Goal: Participate in discussion: Engage in conversation with other users on a specific topic

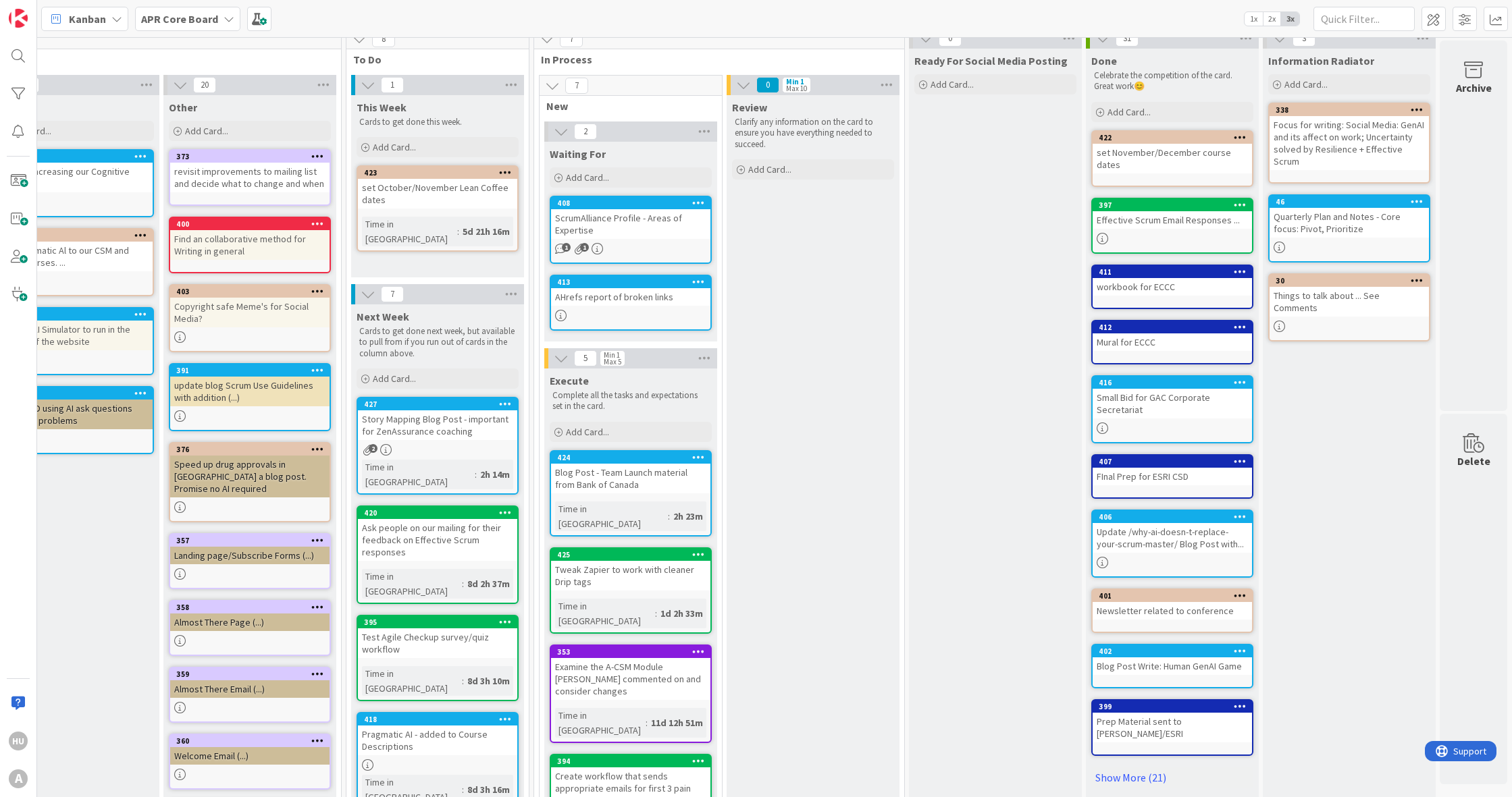
scroll to position [0, 945]
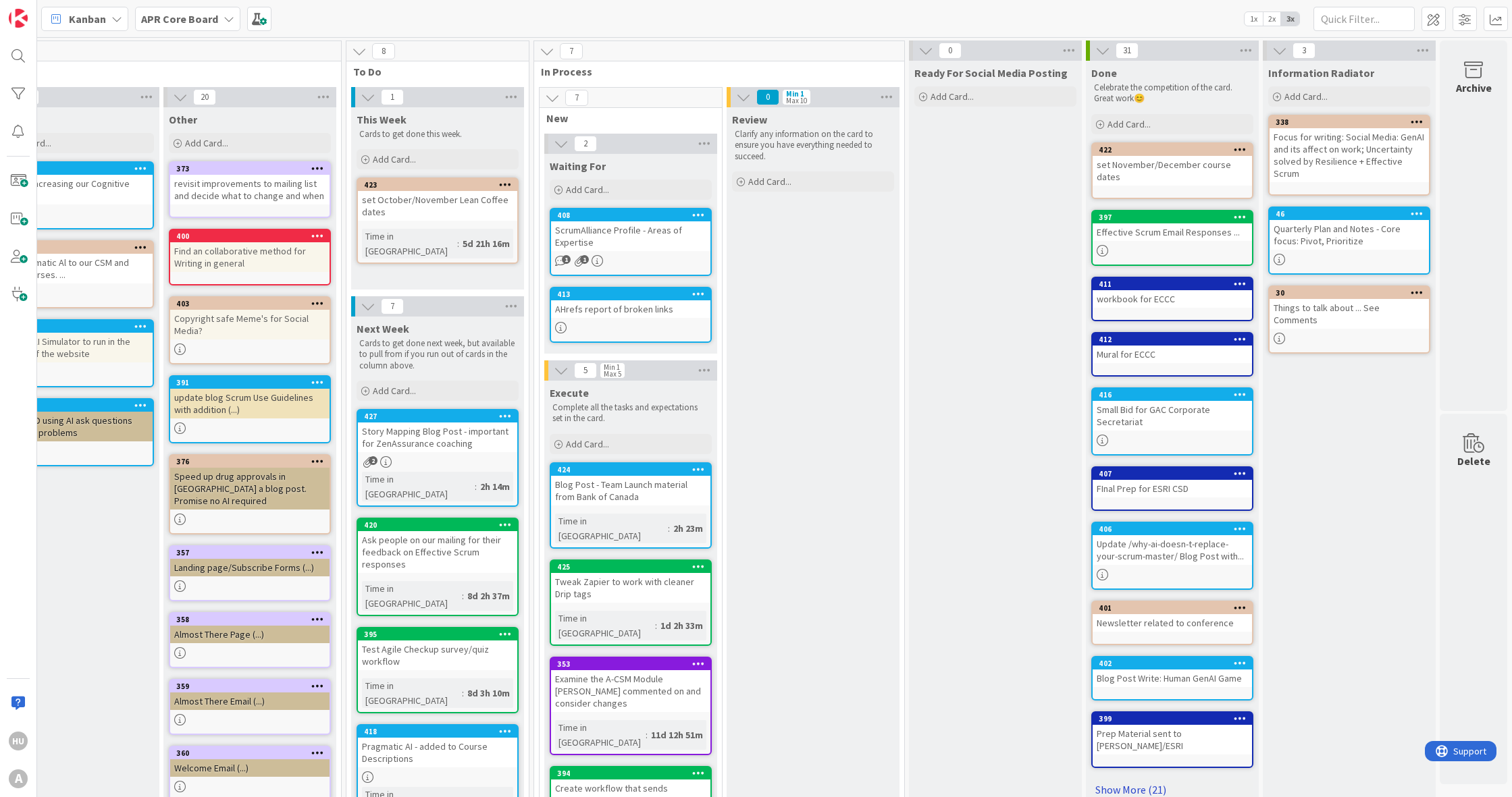
click at [1150, 779] on link "Show More (21)" at bounding box center [1172, 789] width 162 height 21
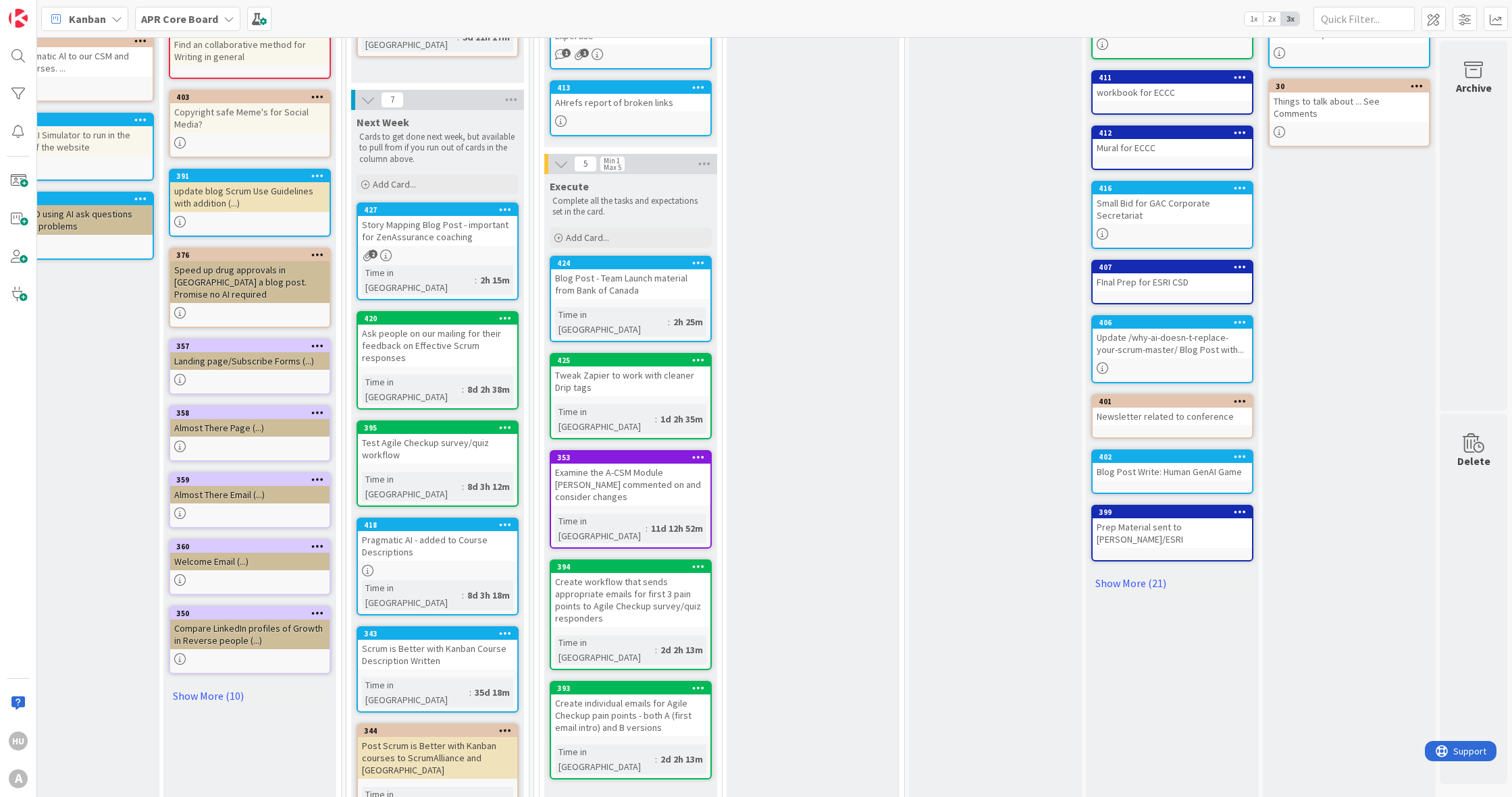
scroll to position [250, 945]
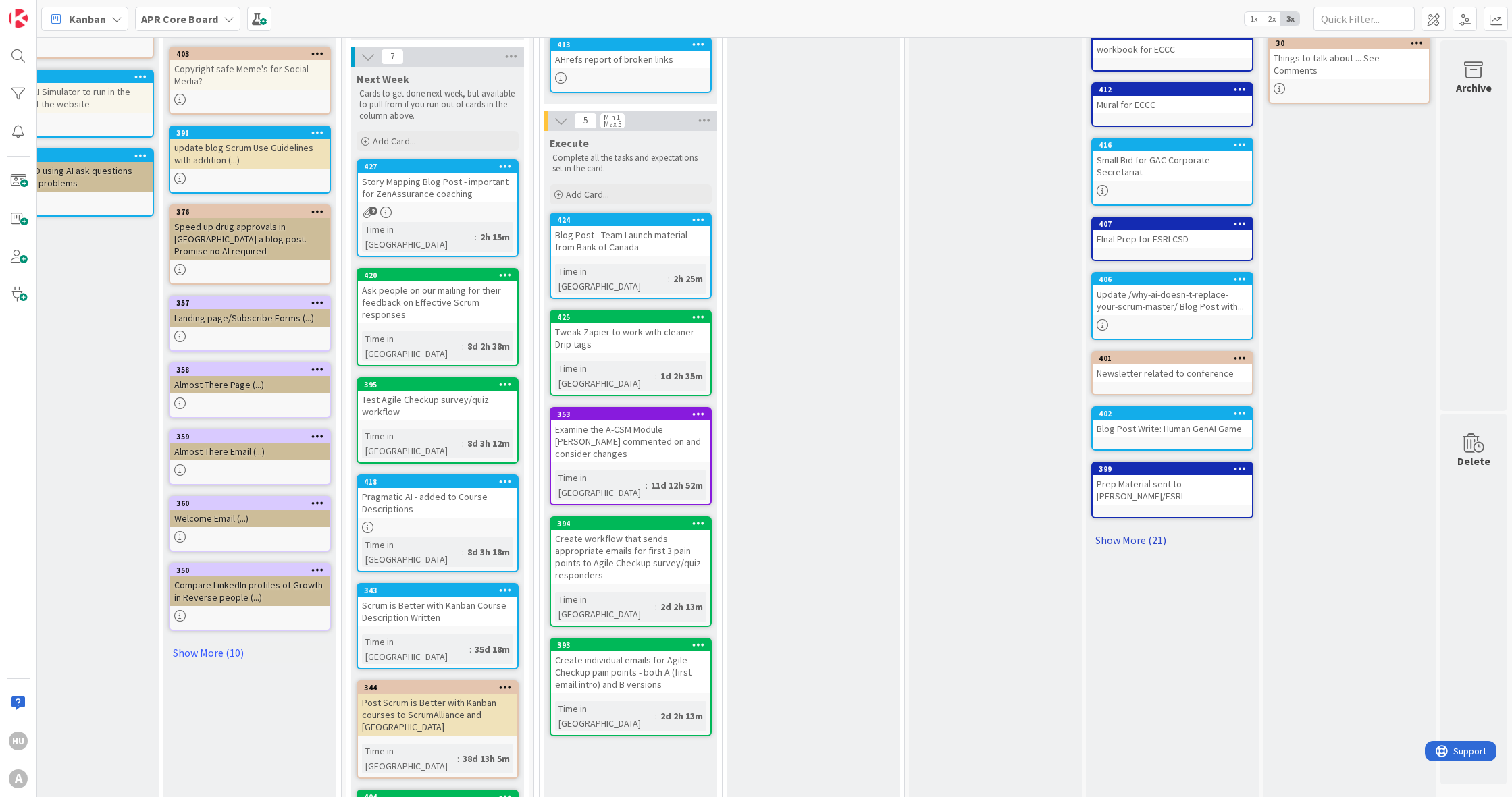
click at [1132, 529] on link "Show More (21)" at bounding box center [1172, 540] width 162 height 21
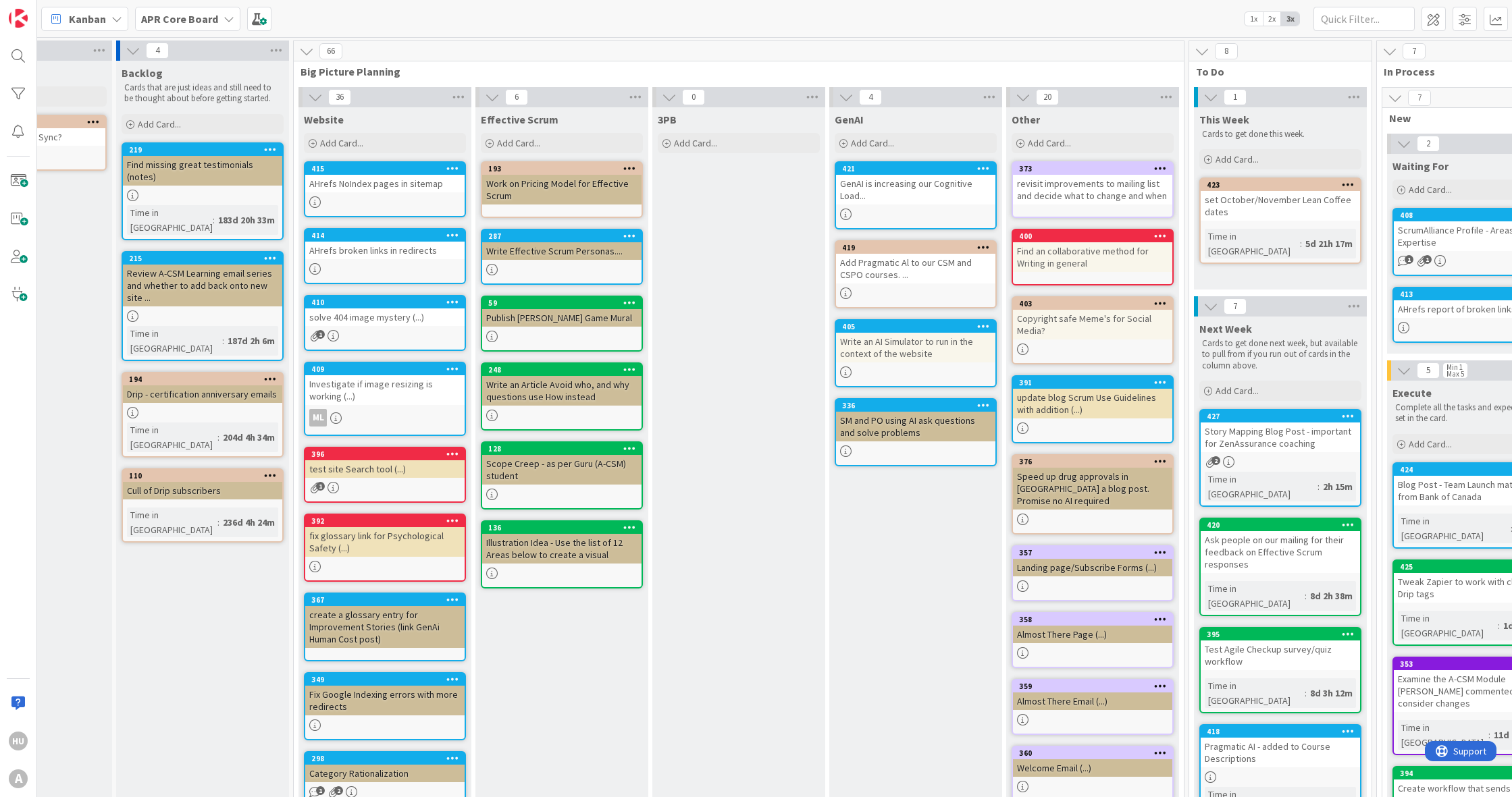
scroll to position [0, 0]
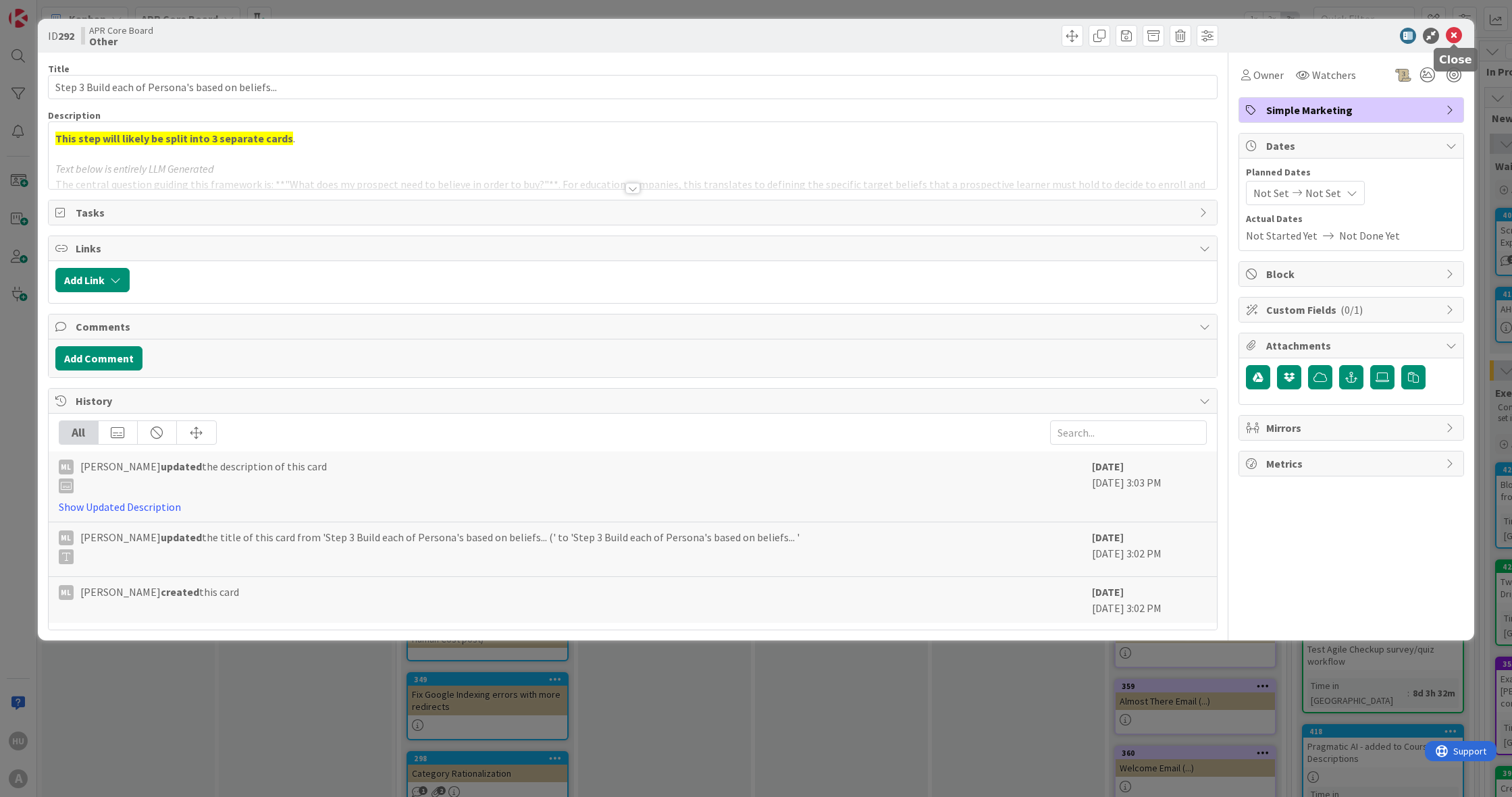
click at [1453, 34] on icon at bounding box center [1454, 36] width 17 height 17
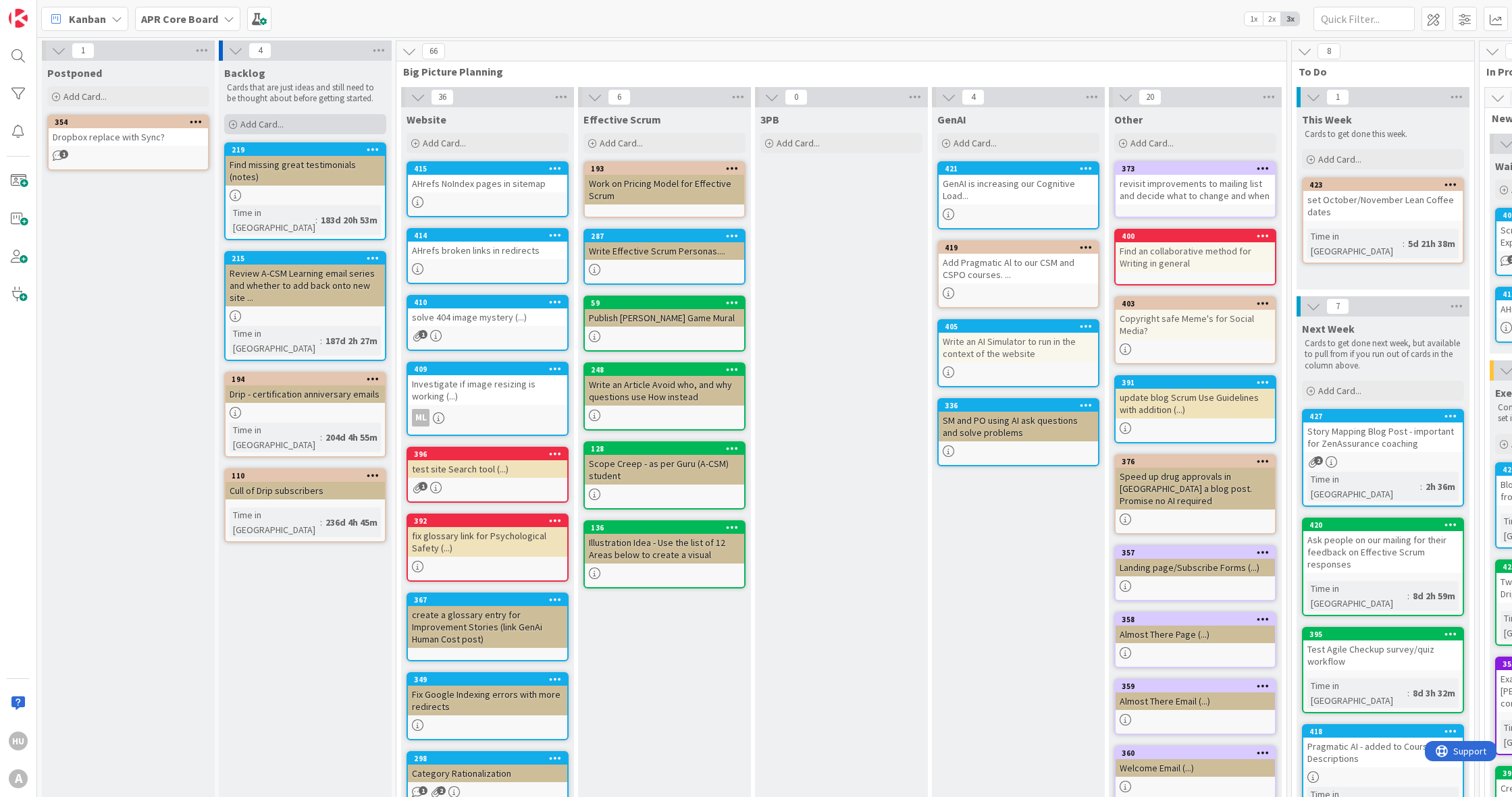
click at [288, 121] on div "Add Card..." at bounding box center [305, 124] width 162 height 20
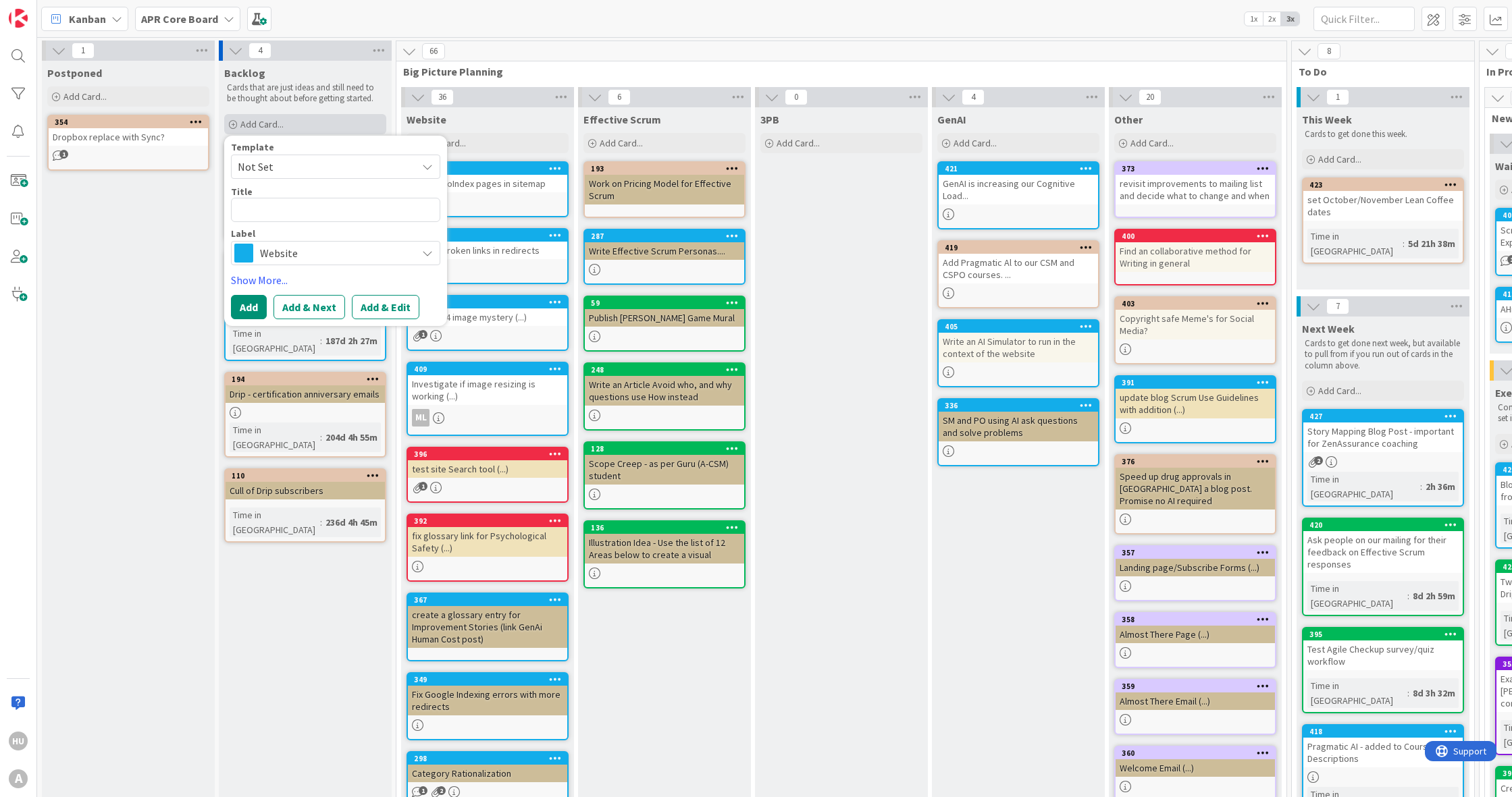
type textarea "x"
type textarea "H"
type textarea "x"
type textarea "HE"
type textarea "x"
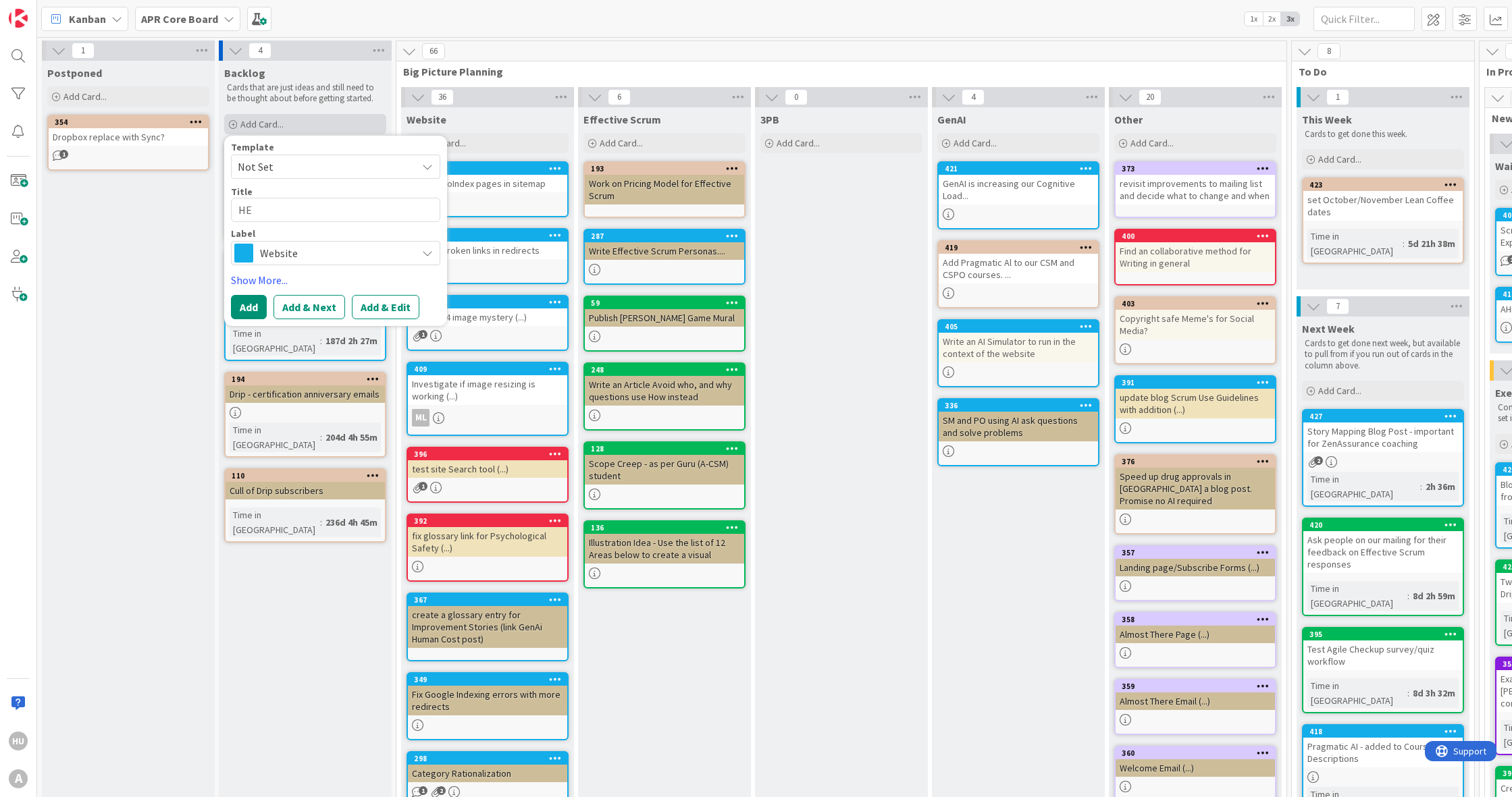
type textarea "HEA"
type textarea "x"
type textarea "HEAT"
type textarea "x"
type textarea "HEATH"
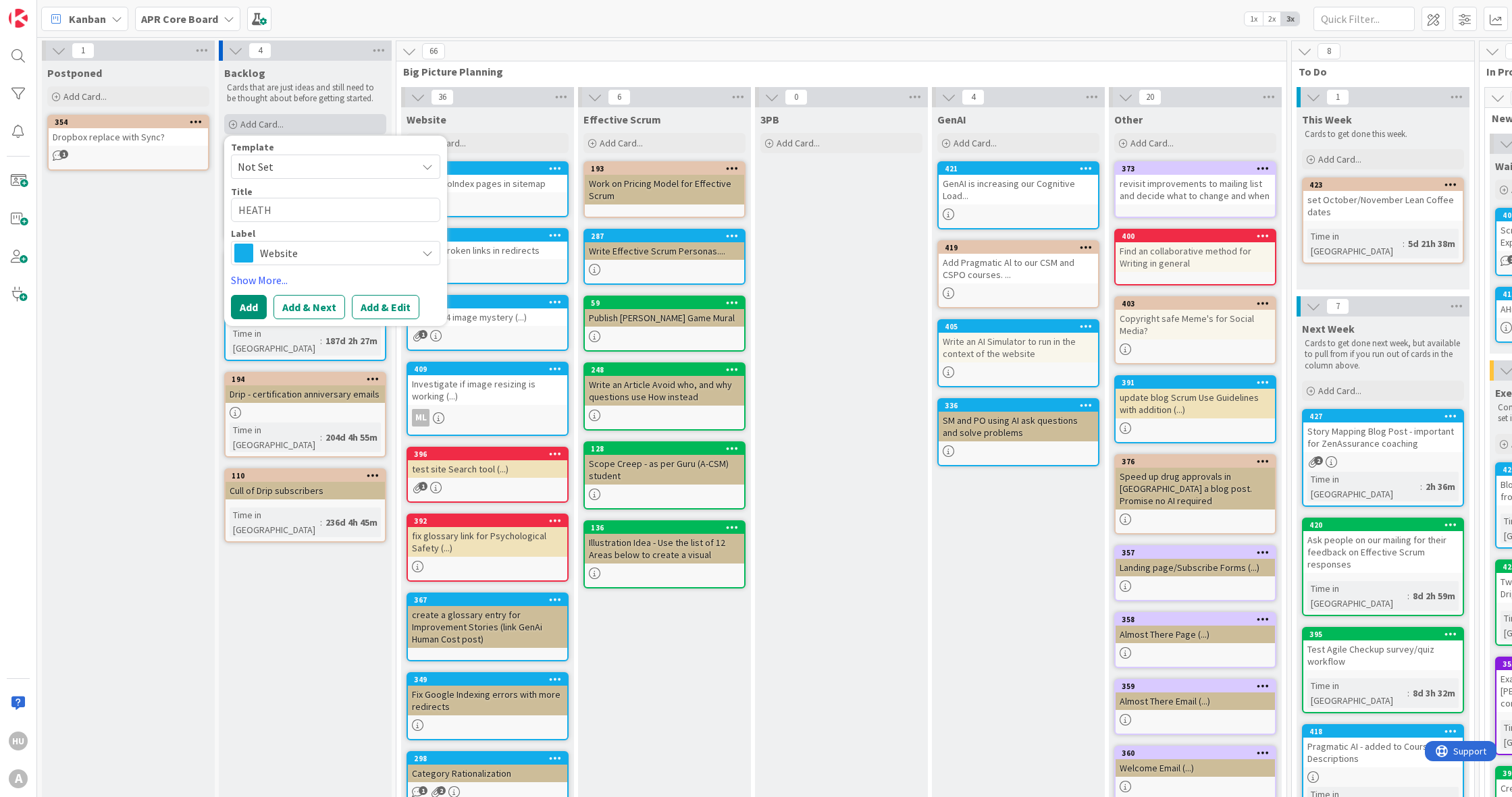
type textarea "x"
type textarea "[DEMOGRAPHIC_DATA]"
type textarea "x"
type textarea "[PERSON_NAME]"
type textarea "x"
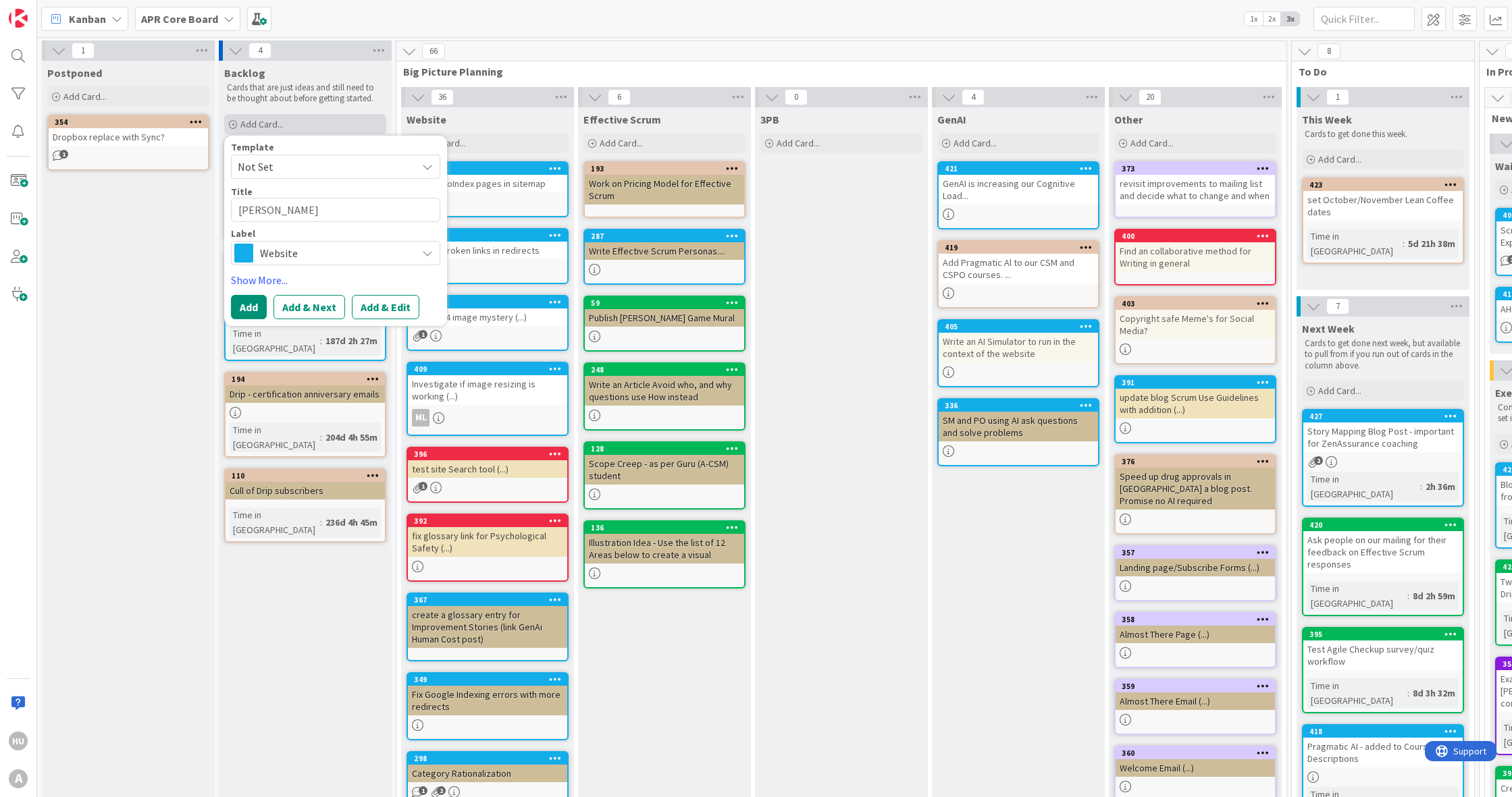
type textarea "[PERSON_NAME]:"
type textarea "x"
type textarea "[PERSON_NAME]:"
type textarea "x"
type textarea "HEATHER: p"
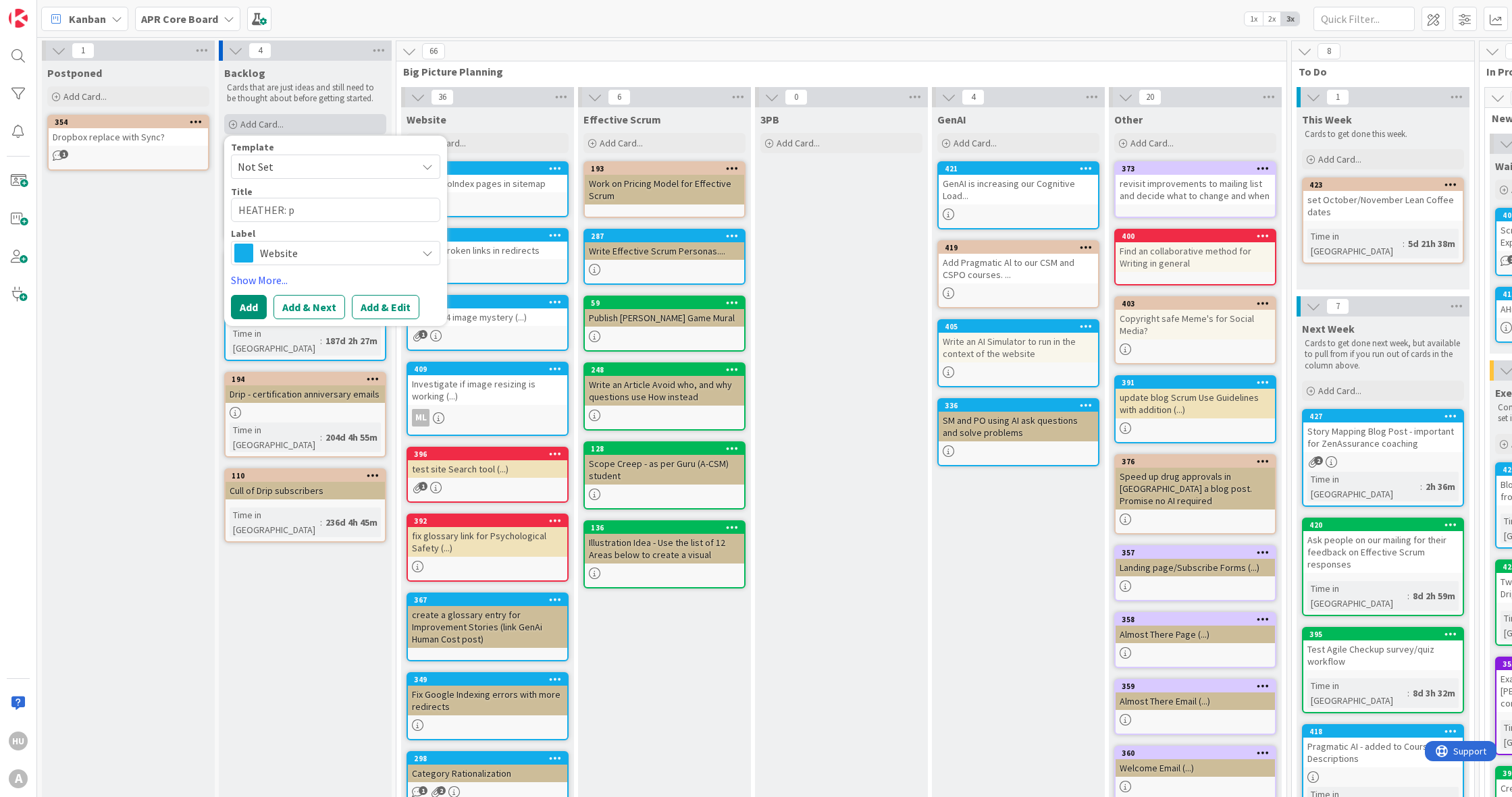
type textarea "x"
type textarea "[PERSON_NAME]: pl"
type textarea "x"
type textarea "[PERSON_NAME]: pla"
type textarea "x"
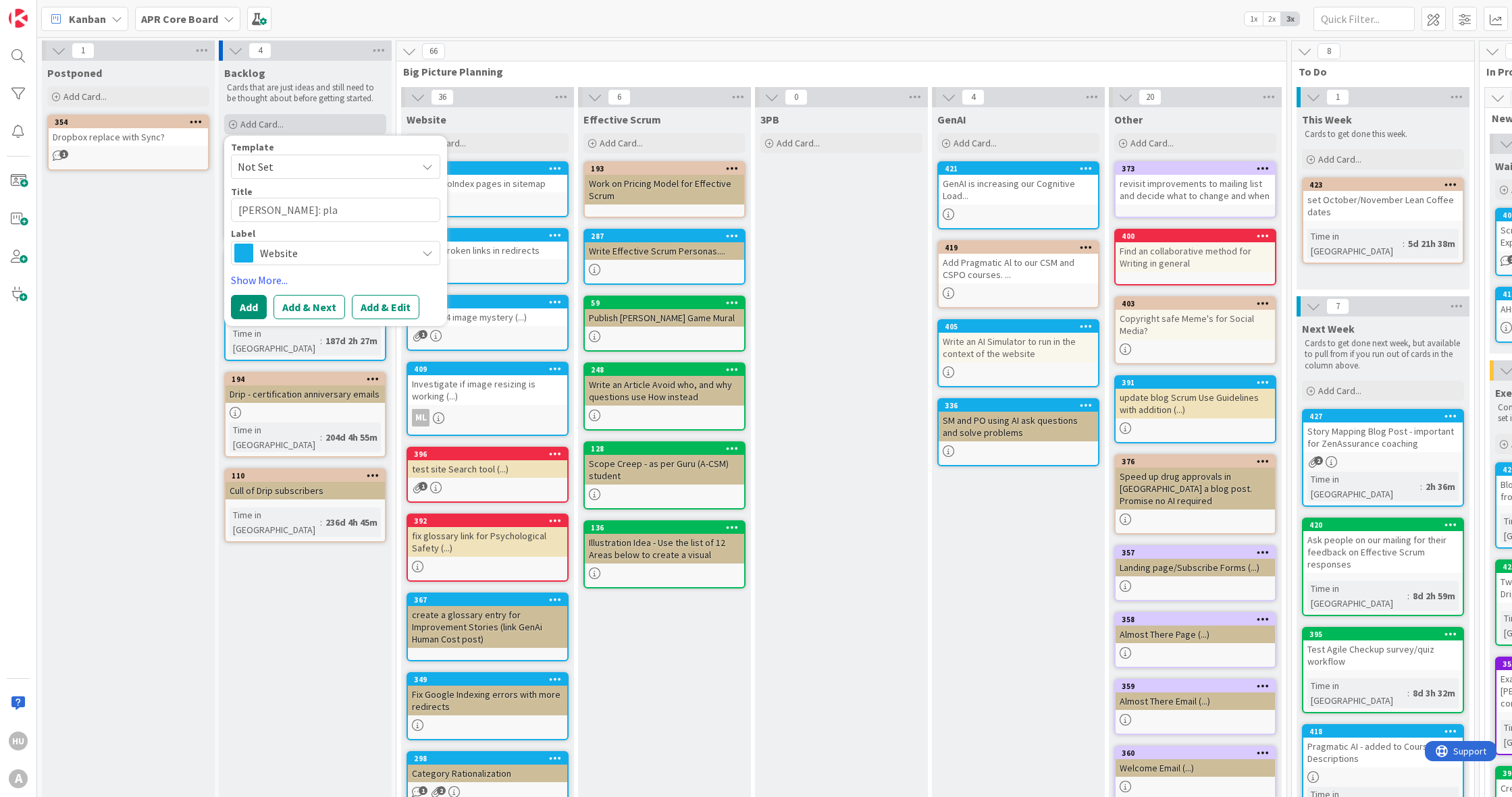
type textarea "[PERSON_NAME]: pl"
type textarea "x"
type textarea "HEATHER: p"
type textarea "x"
type textarea "[PERSON_NAME]:"
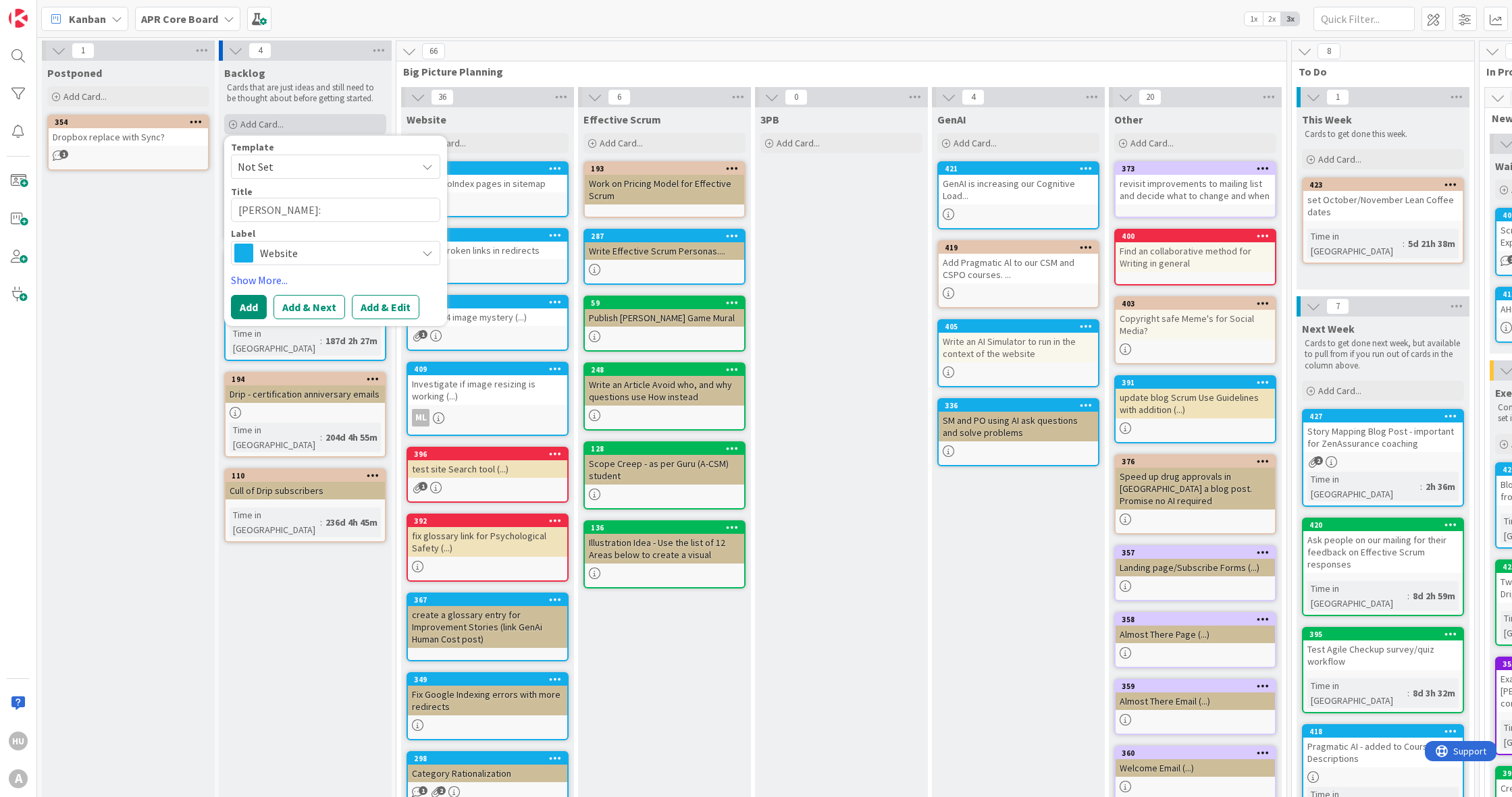
type textarea "x"
type textarea "[PERSON_NAME]: e"
type textarea "x"
type textarea "[PERSON_NAME]: ex"
type textarea "x"
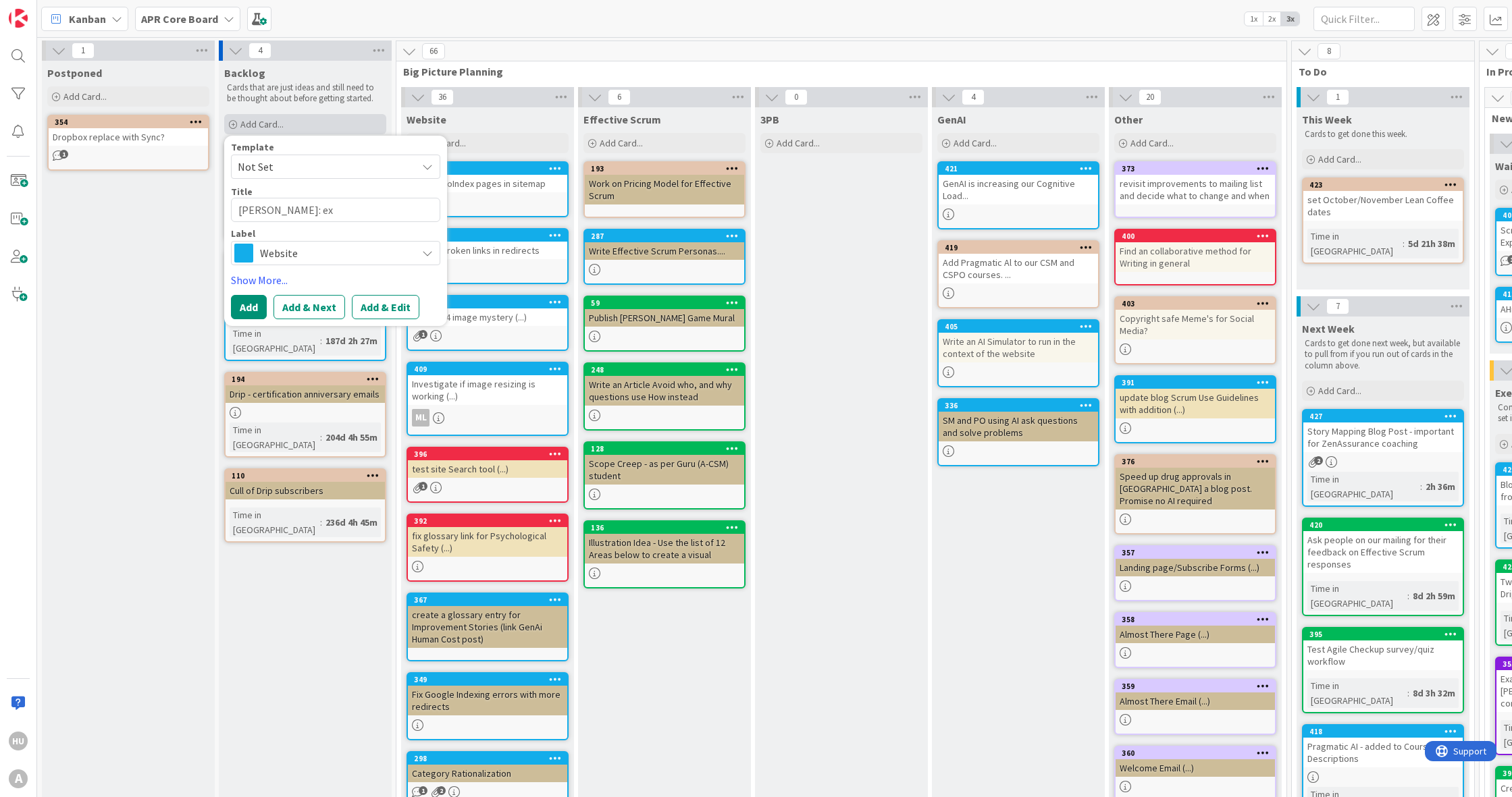
type textarea "[PERSON_NAME]: exp"
type textarea "x"
type textarea "[PERSON_NAME]: expl"
type textarea "x"
type textarea "[PERSON_NAME]: explor"
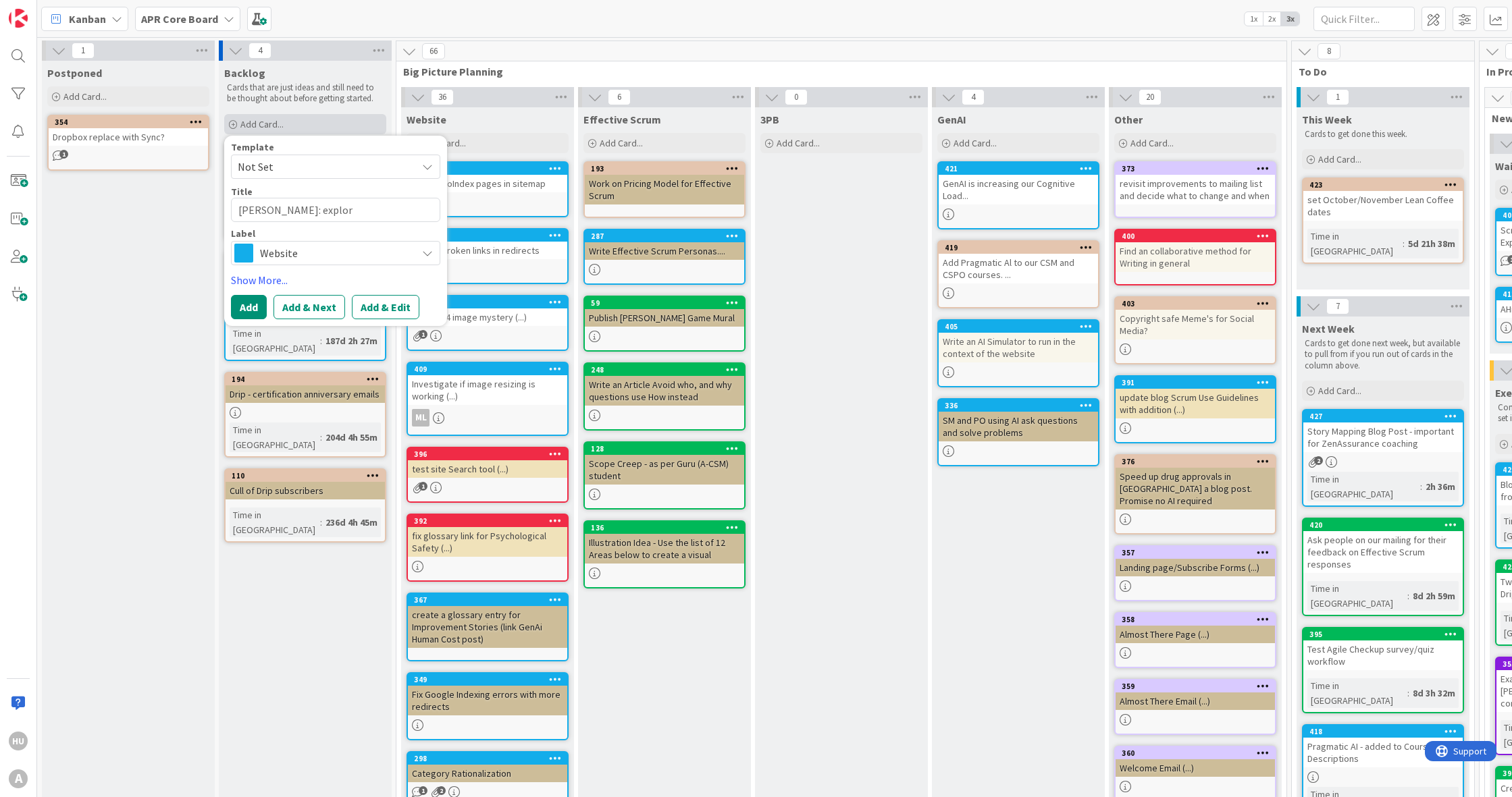
type textarea "x"
type textarea "[PERSON_NAME]: explore"
type textarea "x"
type textarea "[PERSON_NAME]: explore"
type textarea "x"
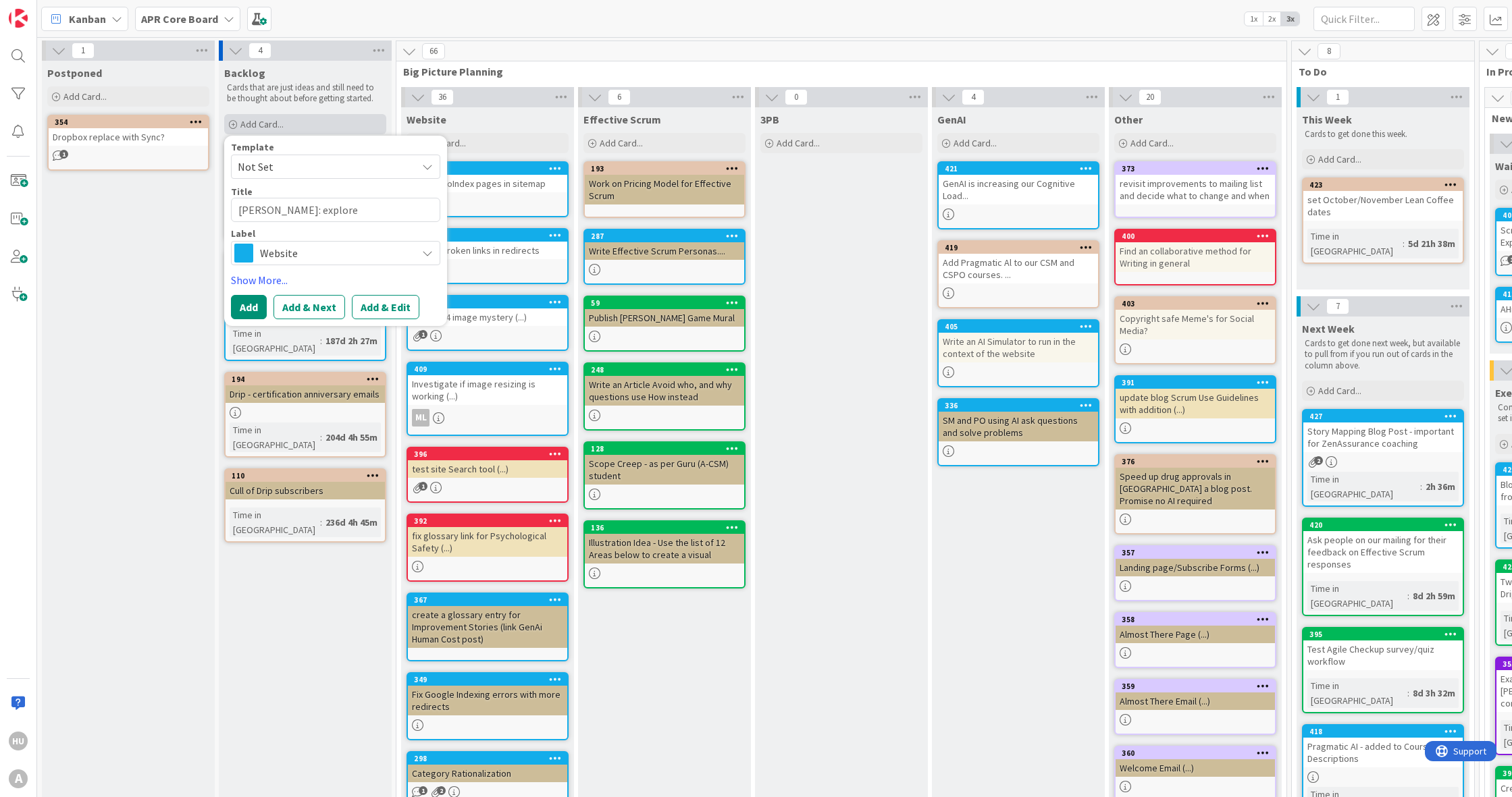
type textarea "[PERSON_NAME]: explore O"
type textarea "x"
type textarea "[PERSON_NAME]: explore Ob"
type textarea "x"
type textarea "[PERSON_NAME]: explore Obs"
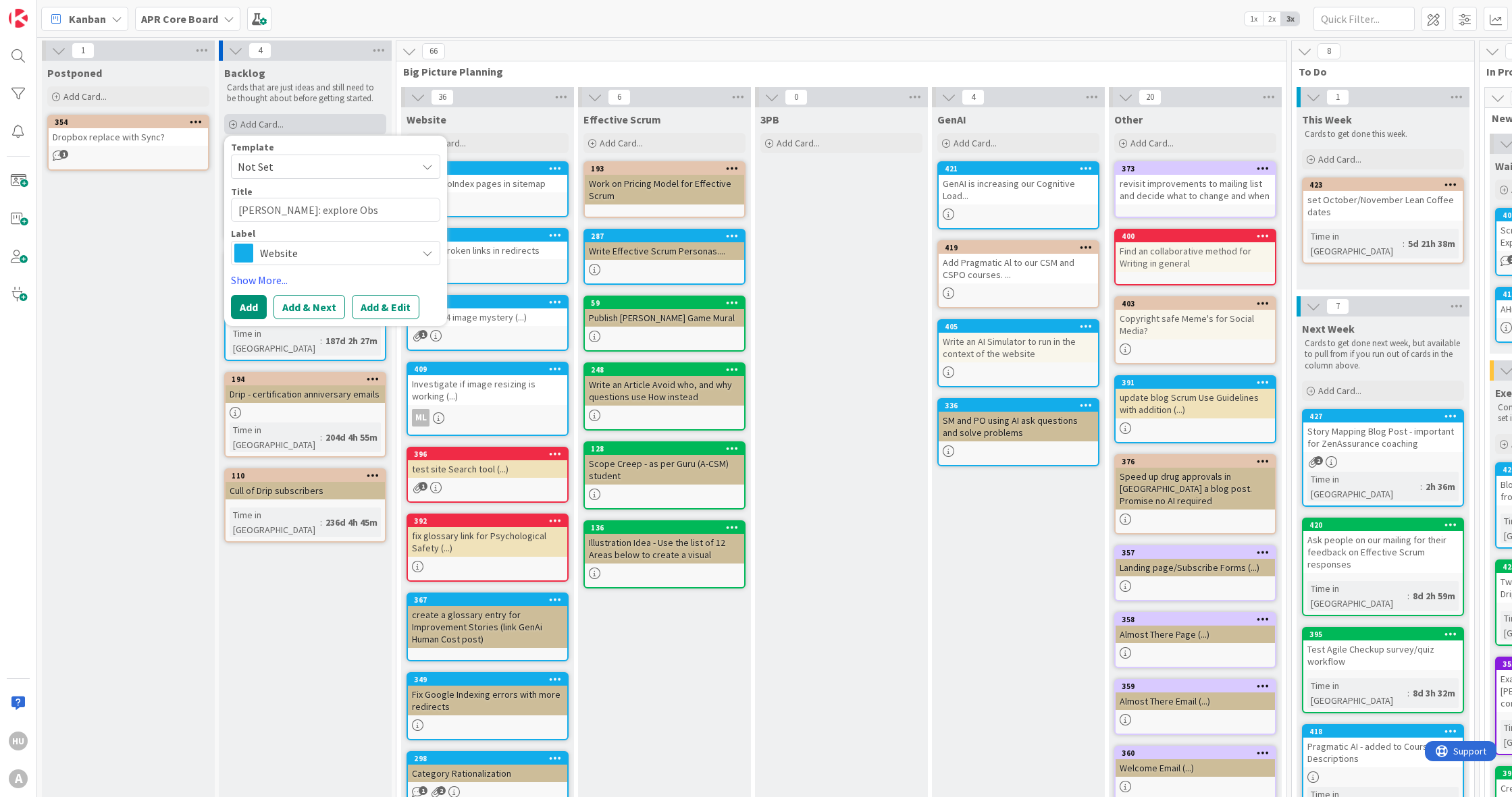
type textarea "x"
type textarea "[PERSON_NAME]: explore Obsi"
type textarea "x"
type textarea "[PERSON_NAME]: explore Obsid"
type textarea "x"
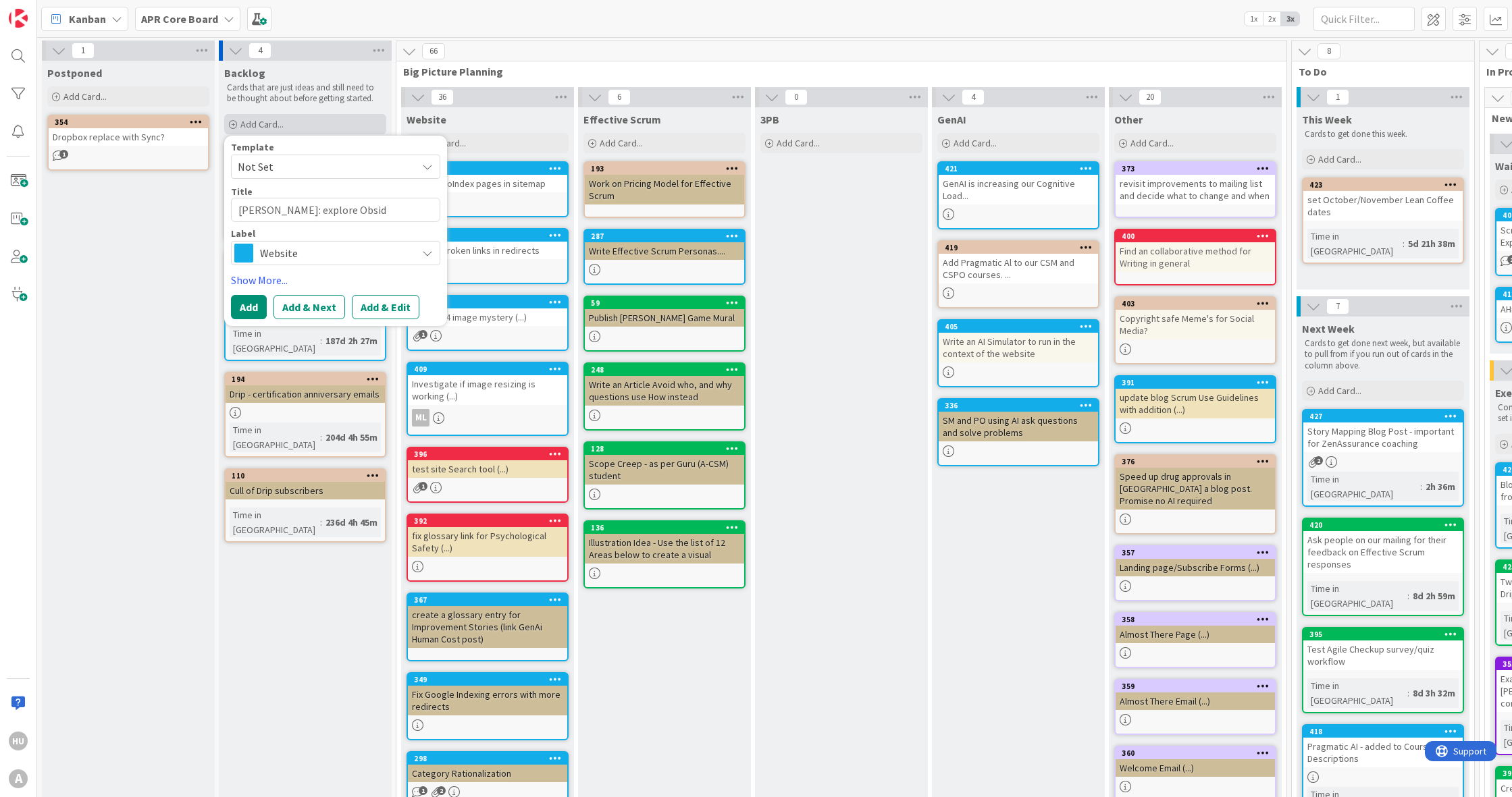
type textarea "[PERSON_NAME]: explore Obsidi"
type textarea "x"
type textarea "[PERSON_NAME]: explore Obsidia"
type textarea "x"
type textarea "[PERSON_NAME]: explore Obsidian"
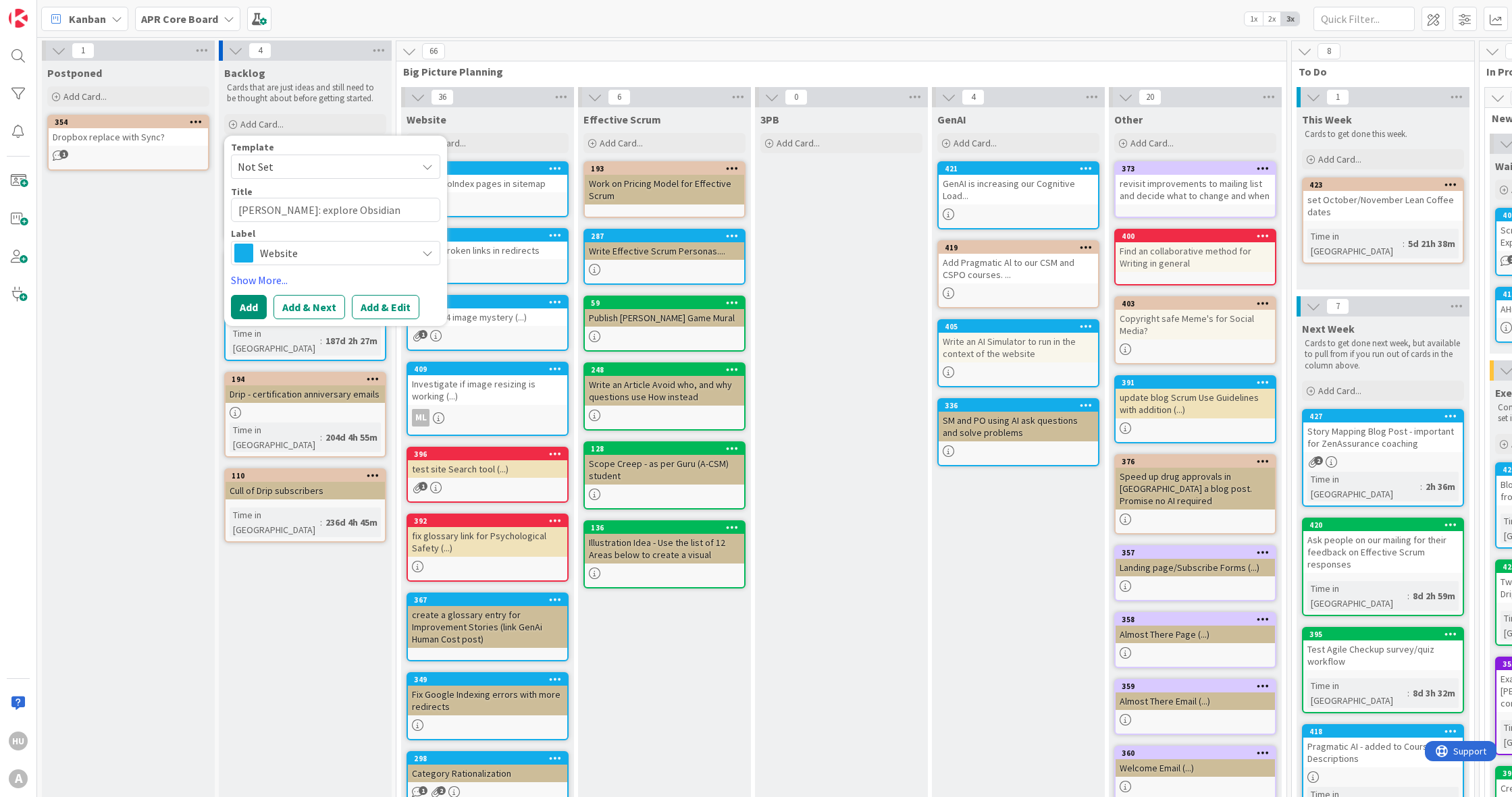
click at [292, 253] on span "Website" at bounding box center [335, 253] width 150 height 19
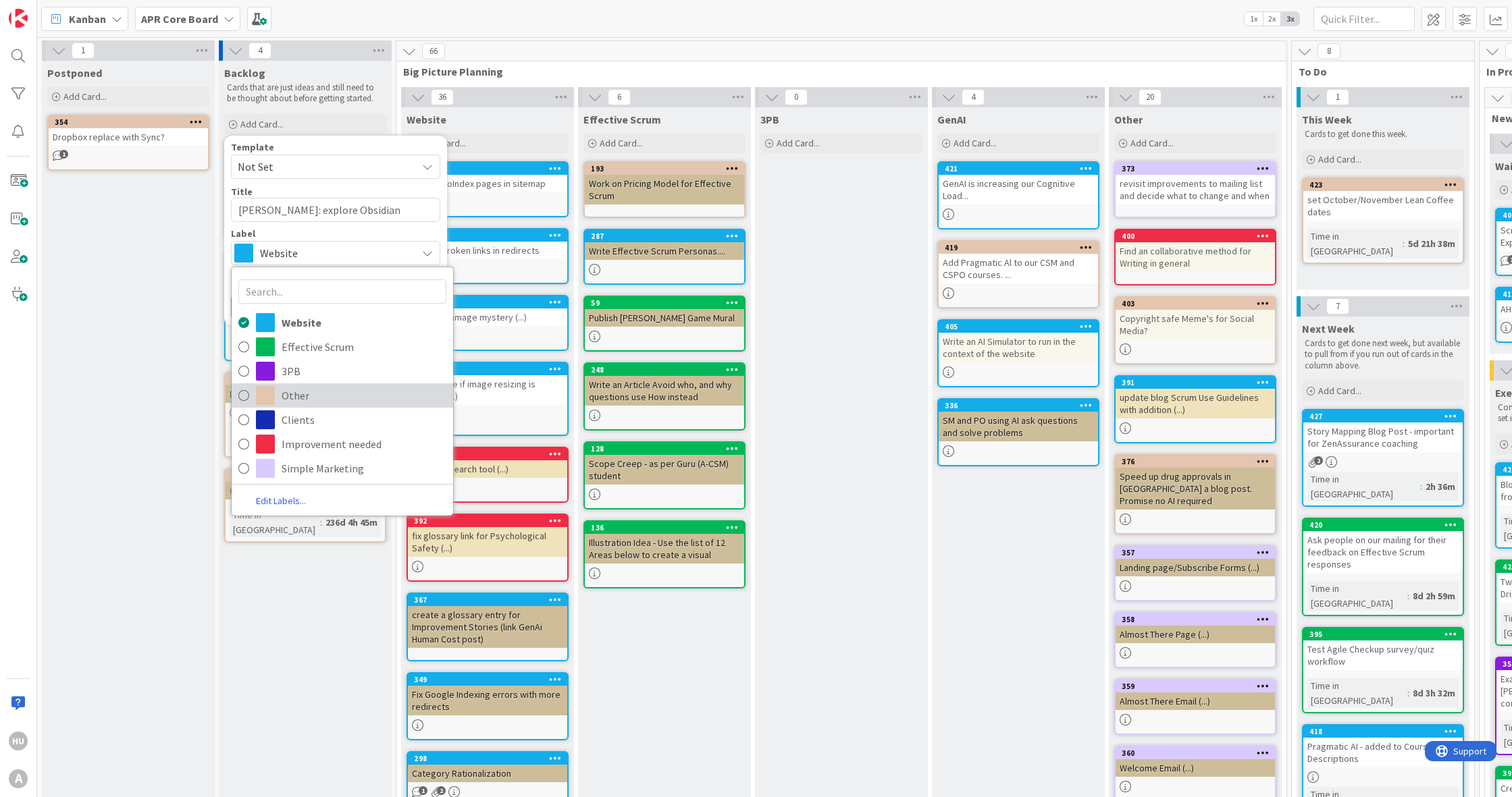
click at [324, 389] on span "Other" at bounding box center [364, 395] width 165 height 20
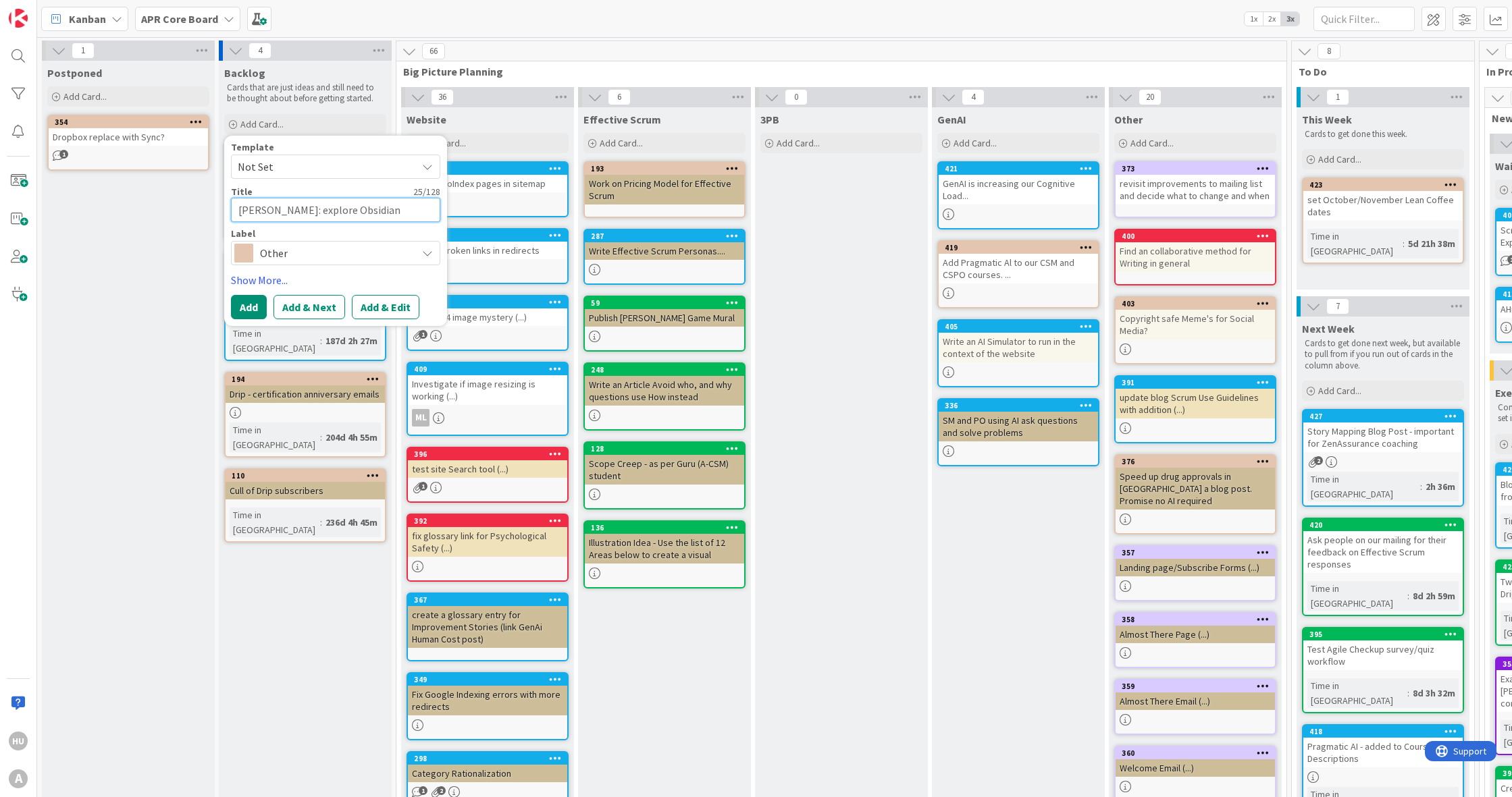
click at [377, 212] on textarea "[PERSON_NAME]: explore Obsidian" at bounding box center [335, 209] width 209 height 24
type textarea "x"
type textarea "[PERSON_NAME]: explore Obsidian"
type textarea "x"
type textarea "[PERSON_NAME]: explore Obsidian ("
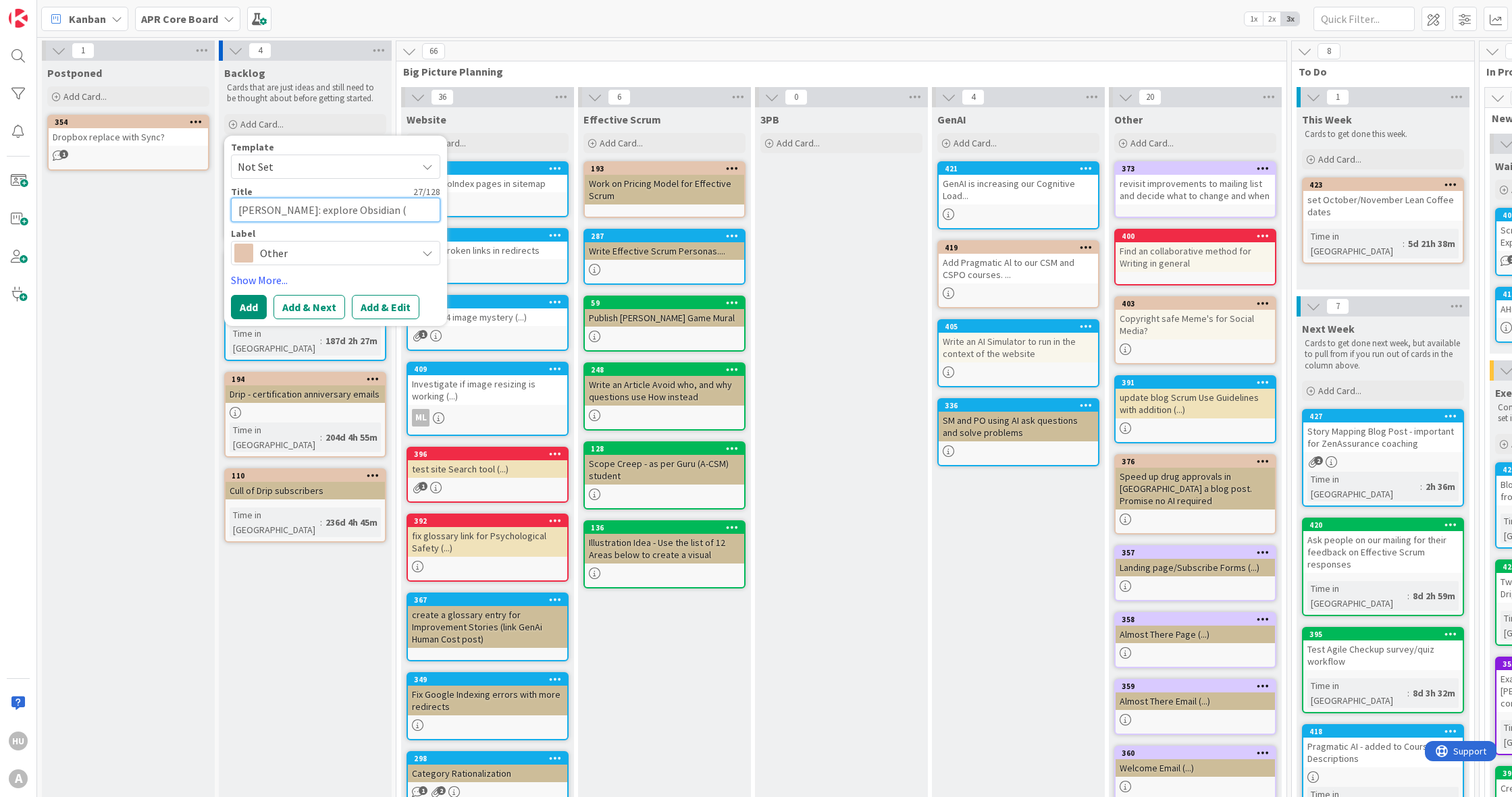
type textarea "x"
type textarea "[PERSON_NAME]: explore Obsidian (."
type textarea "x"
type textarea "[PERSON_NAME]: explore Obsidian (.."
type textarea "x"
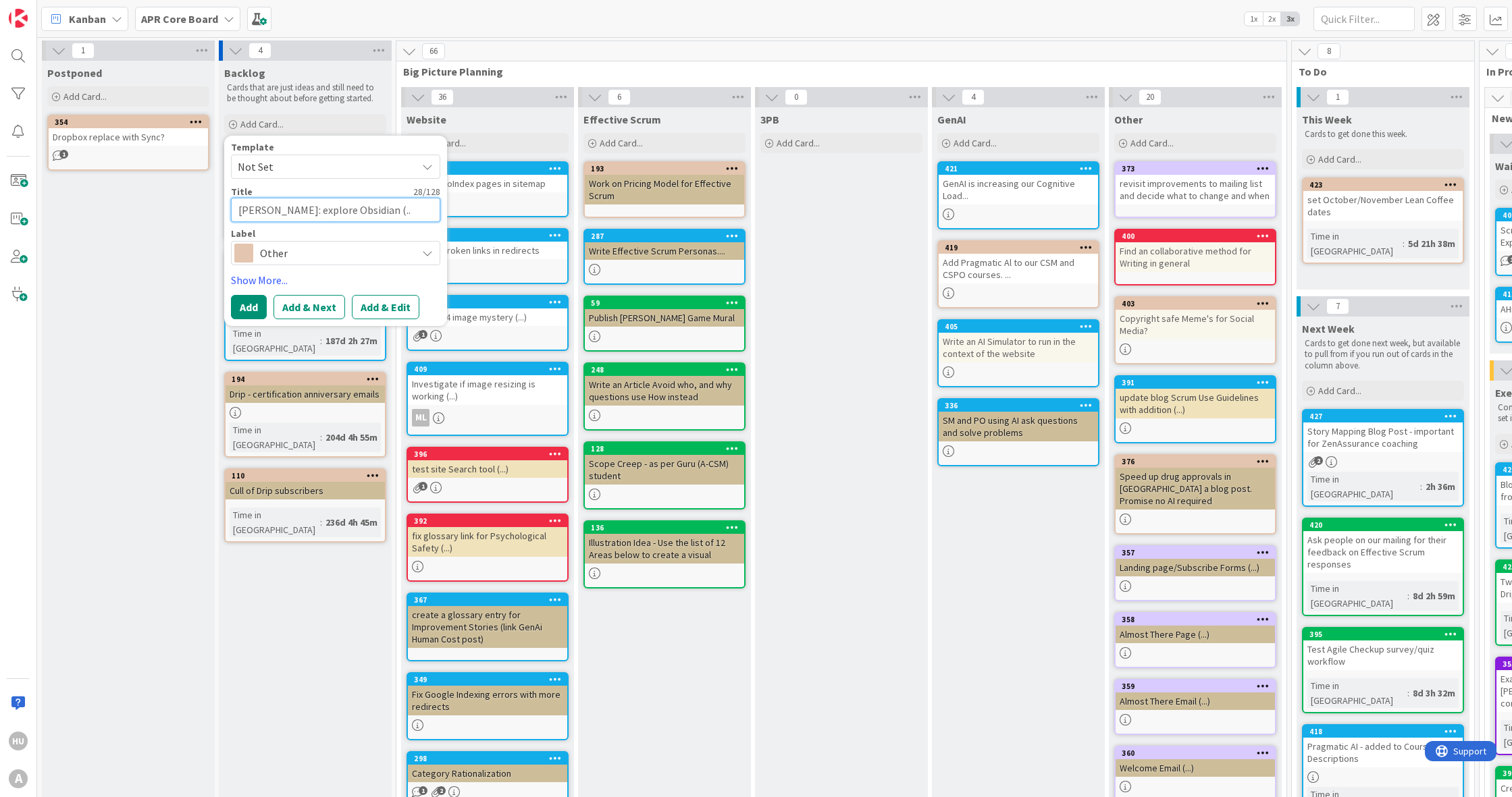
type textarea "[PERSON_NAME]: explore Obsidian (..."
type textarea "x"
type textarea "[PERSON_NAME]: explore Obsidian (...)"
click at [386, 304] on button "Add & Edit" at bounding box center [386, 307] width 67 height 24
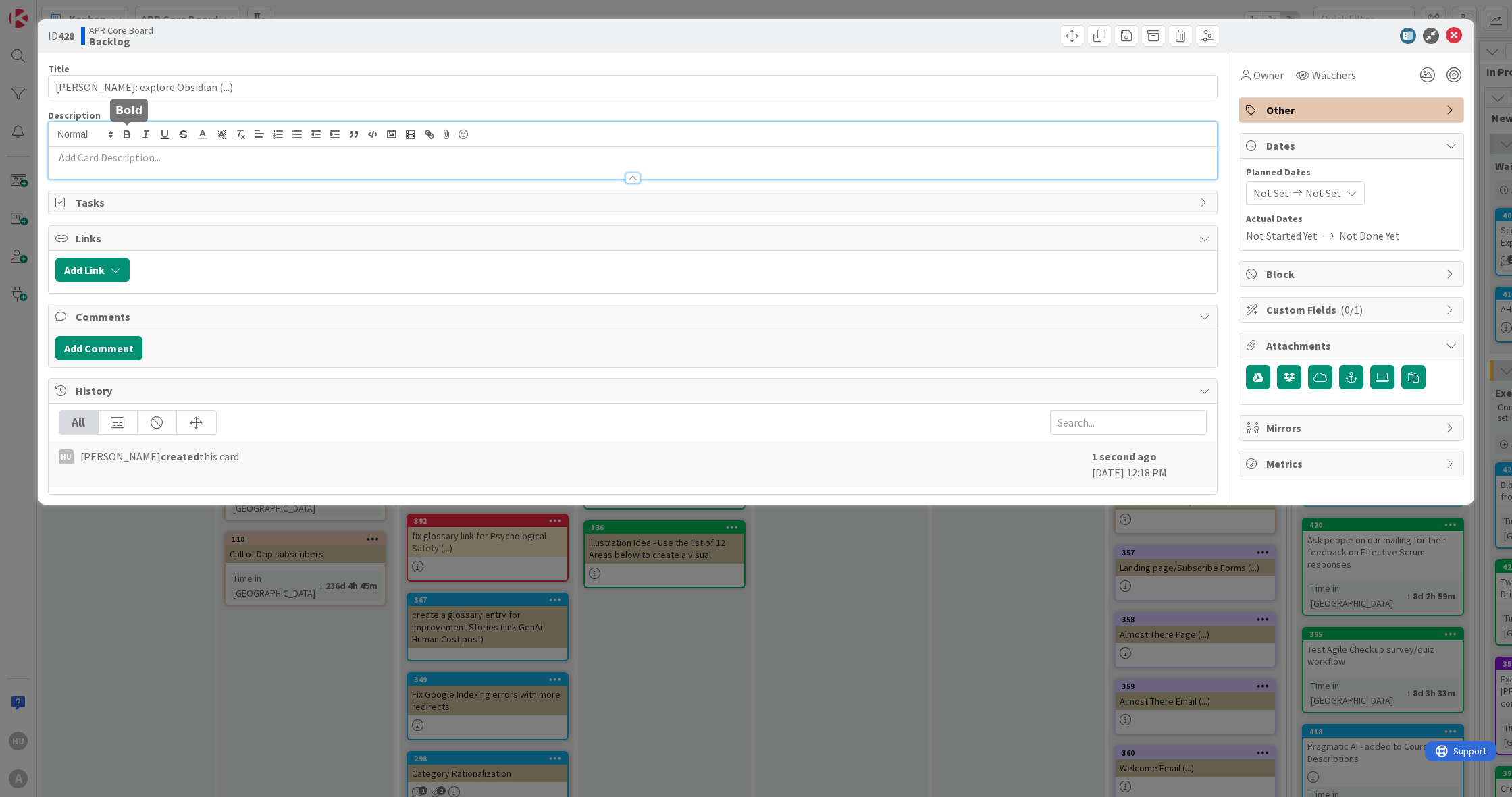
click at [129, 136] on div at bounding box center [633, 150] width 1168 height 56
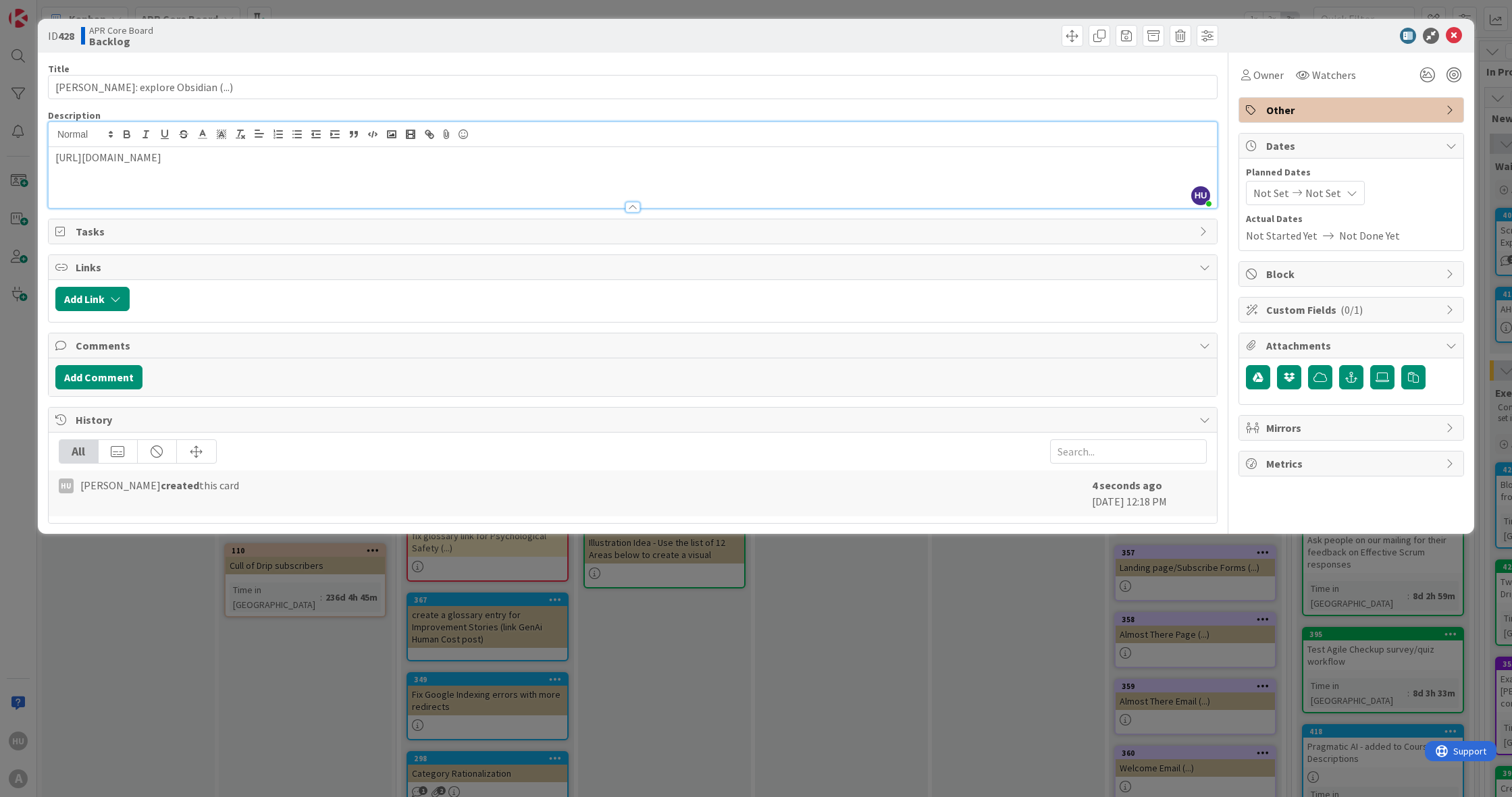
click at [55, 160] on p "[URL][DOMAIN_NAME]" at bounding box center [632, 158] width 1155 height 16
click at [435, 157] on p "Plugin for edit history: [URL][DOMAIN_NAME]" at bounding box center [632, 158] width 1155 height 16
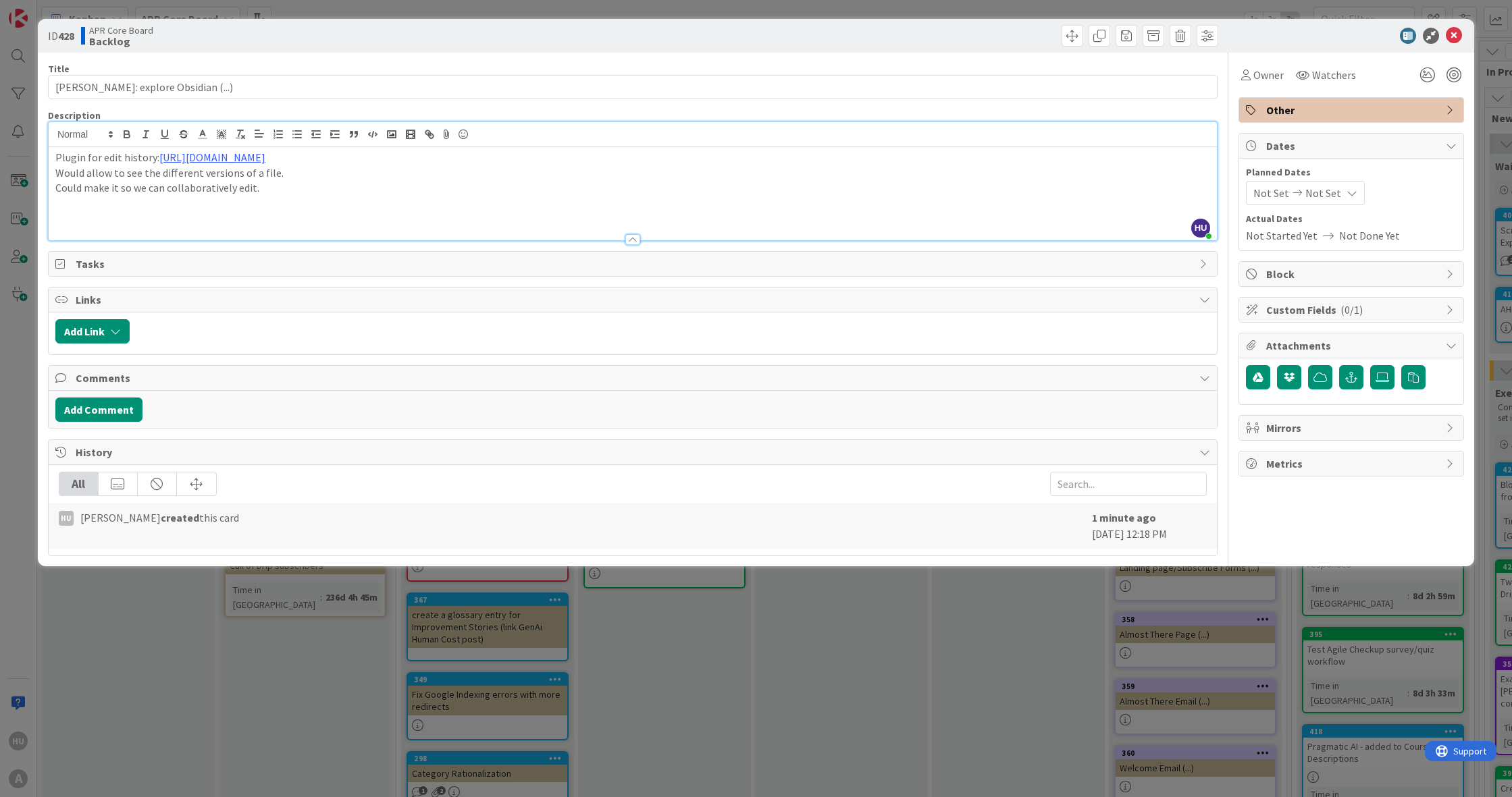
click at [84, 210] on p at bounding box center [632, 203] width 1155 height 16
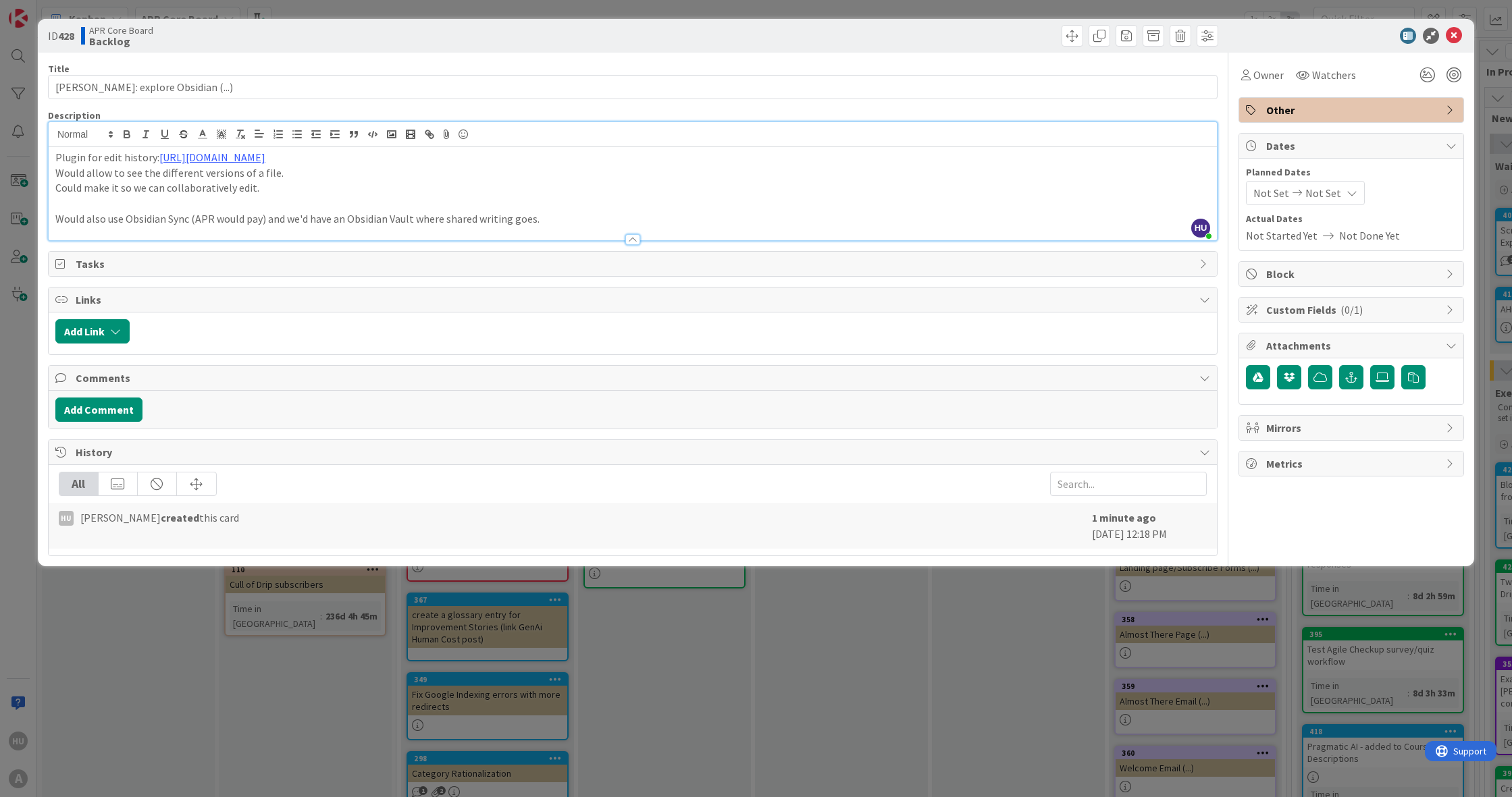
click at [549, 215] on p "Would also use Obsidian Sync (APR would pay) and we'd have an Obsidian Vault wh…" at bounding box center [632, 219] width 1155 height 16
click at [1456, 34] on icon at bounding box center [1454, 36] width 17 height 17
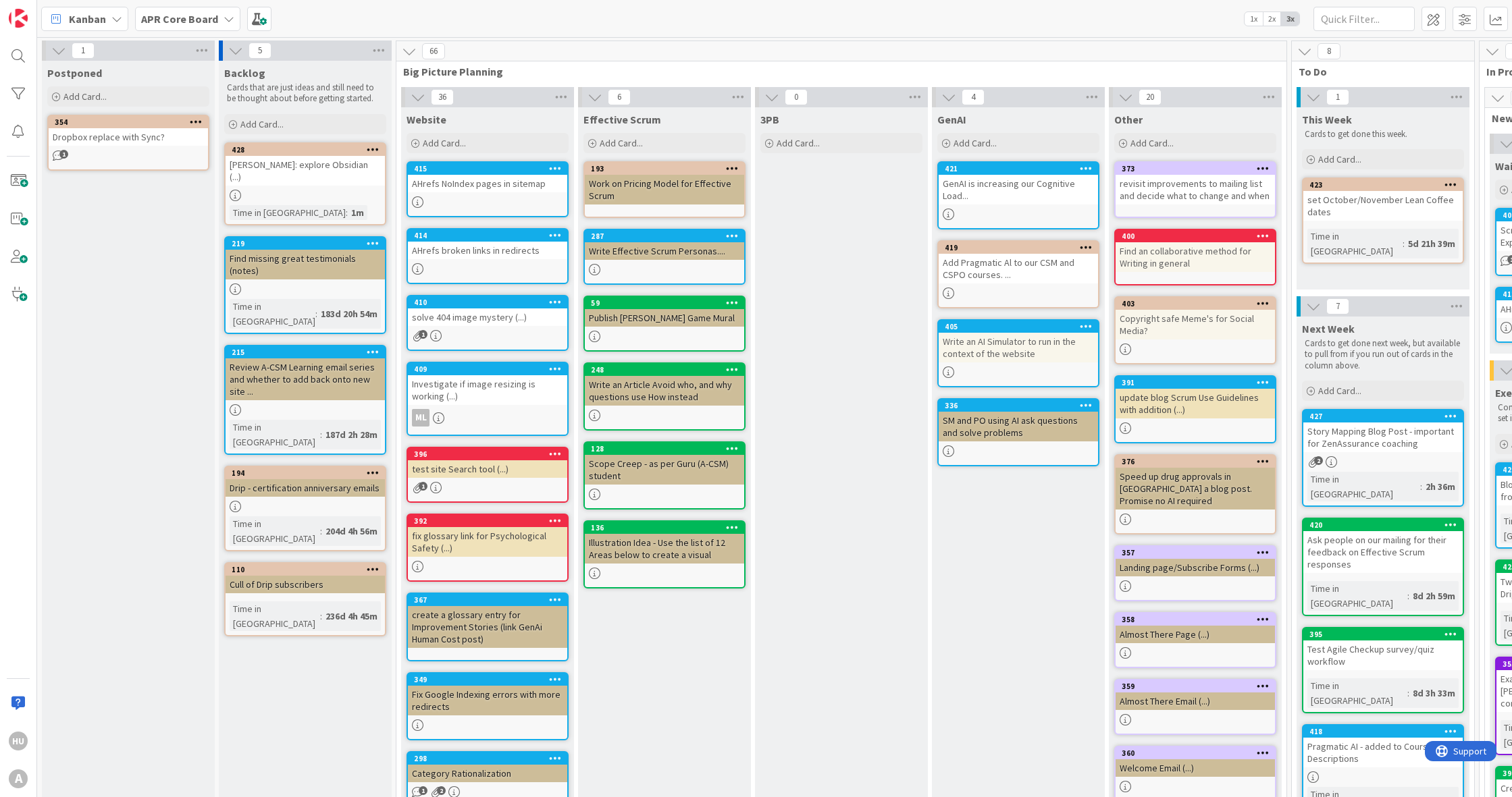
click at [286, 164] on div "[PERSON_NAME]: explore Obsidian (...)" at bounding box center [305, 171] width 159 height 30
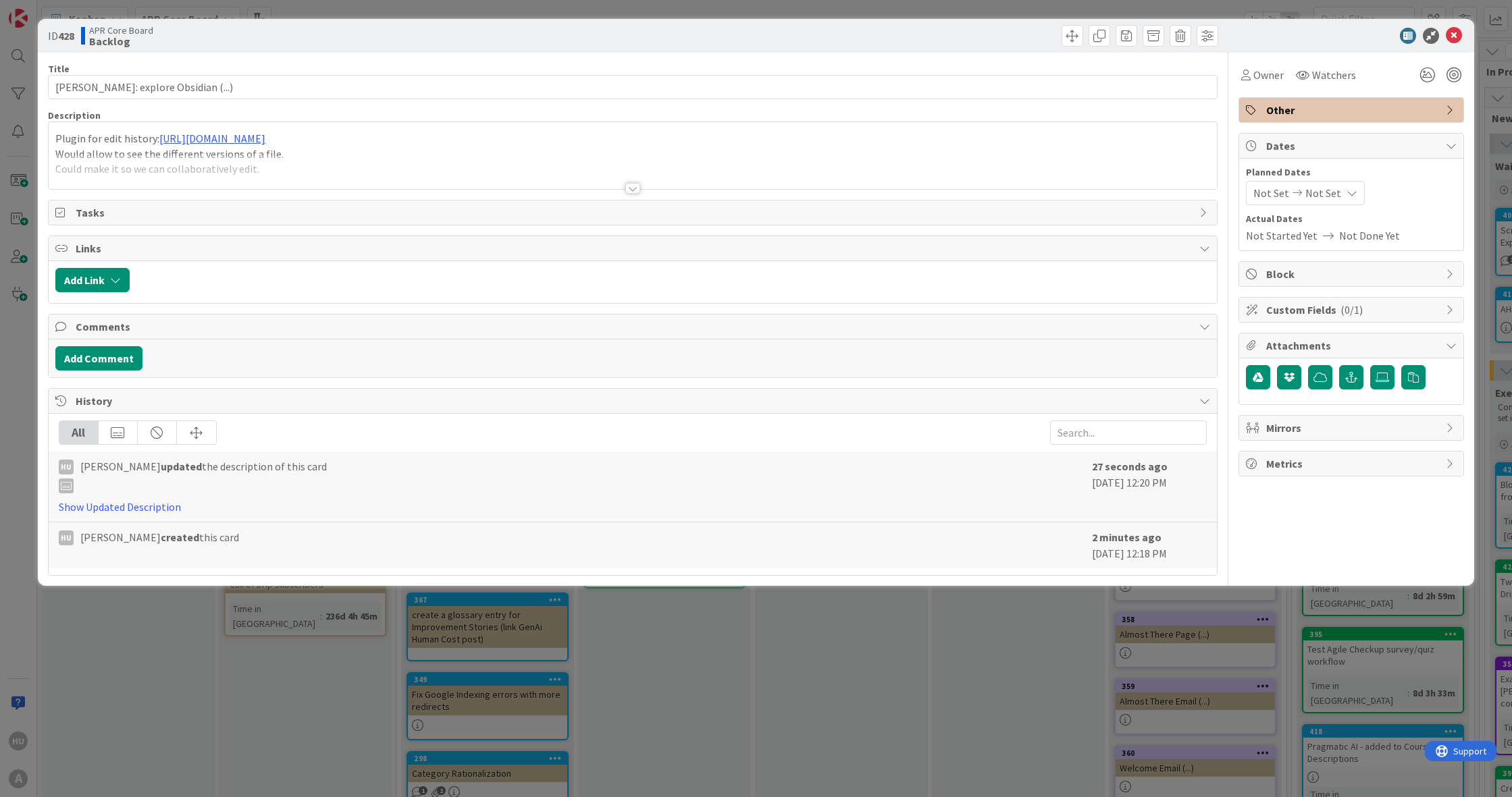
click at [87, 145] on div "Plugin for edit history: [URL][DOMAIN_NAME] Would allow to see the different ve…" at bounding box center [633, 155] width 1168 height 67
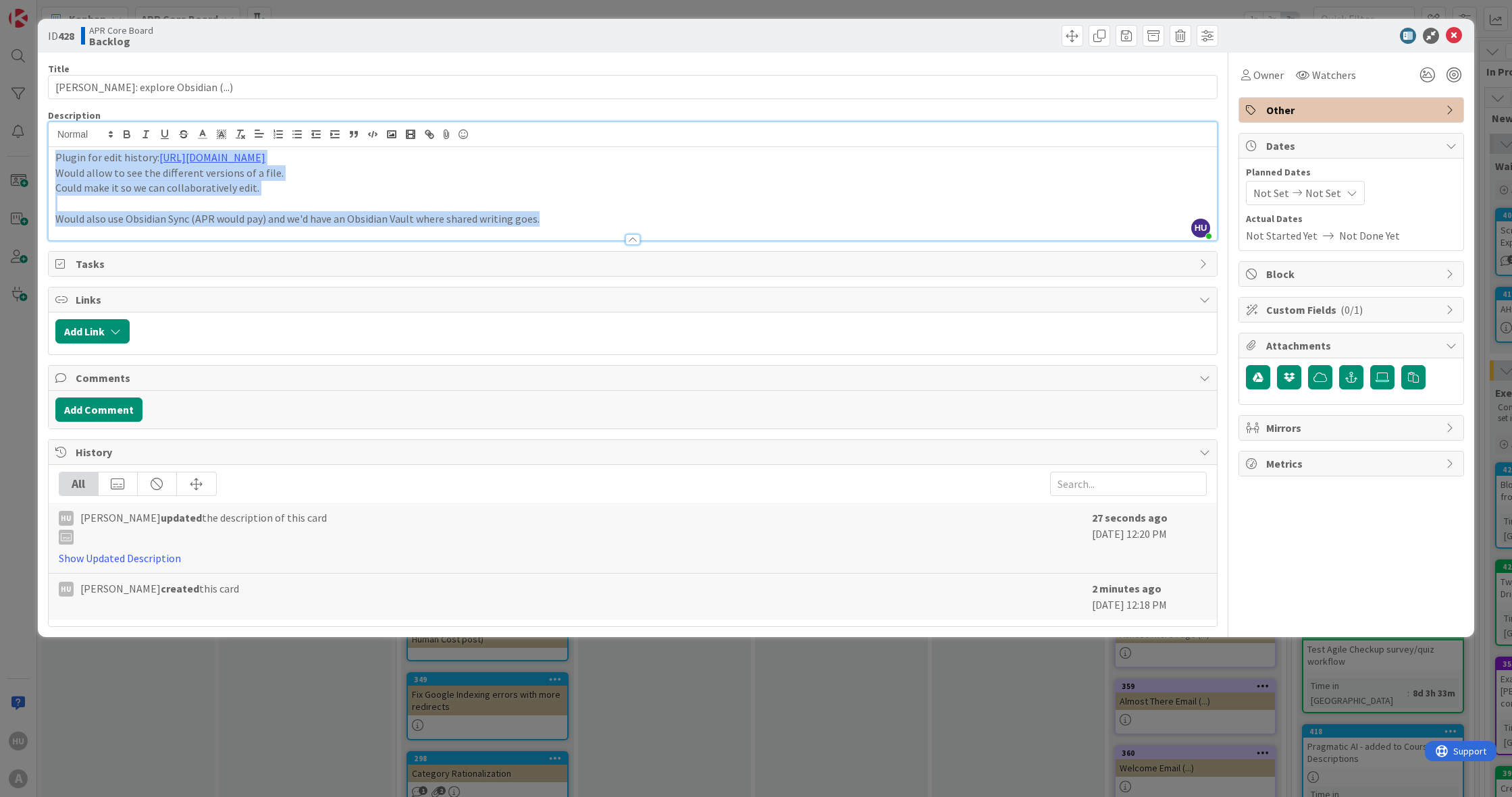
drag, startPoint x: 56, startPoint y: 159, endPoint x: 695, endPoint y: 234, distance: 643.4
click at [695, 234] on div "Description [PERSON_NAME] just joined Plugin for edit history: [URL][DOMAIN_NAM…" at bounding box center [633, 175] width 1169 height 131
copy div "Plugin for edit history: [URL][DOMAIN_NAME] Would allow to see the different ve…"
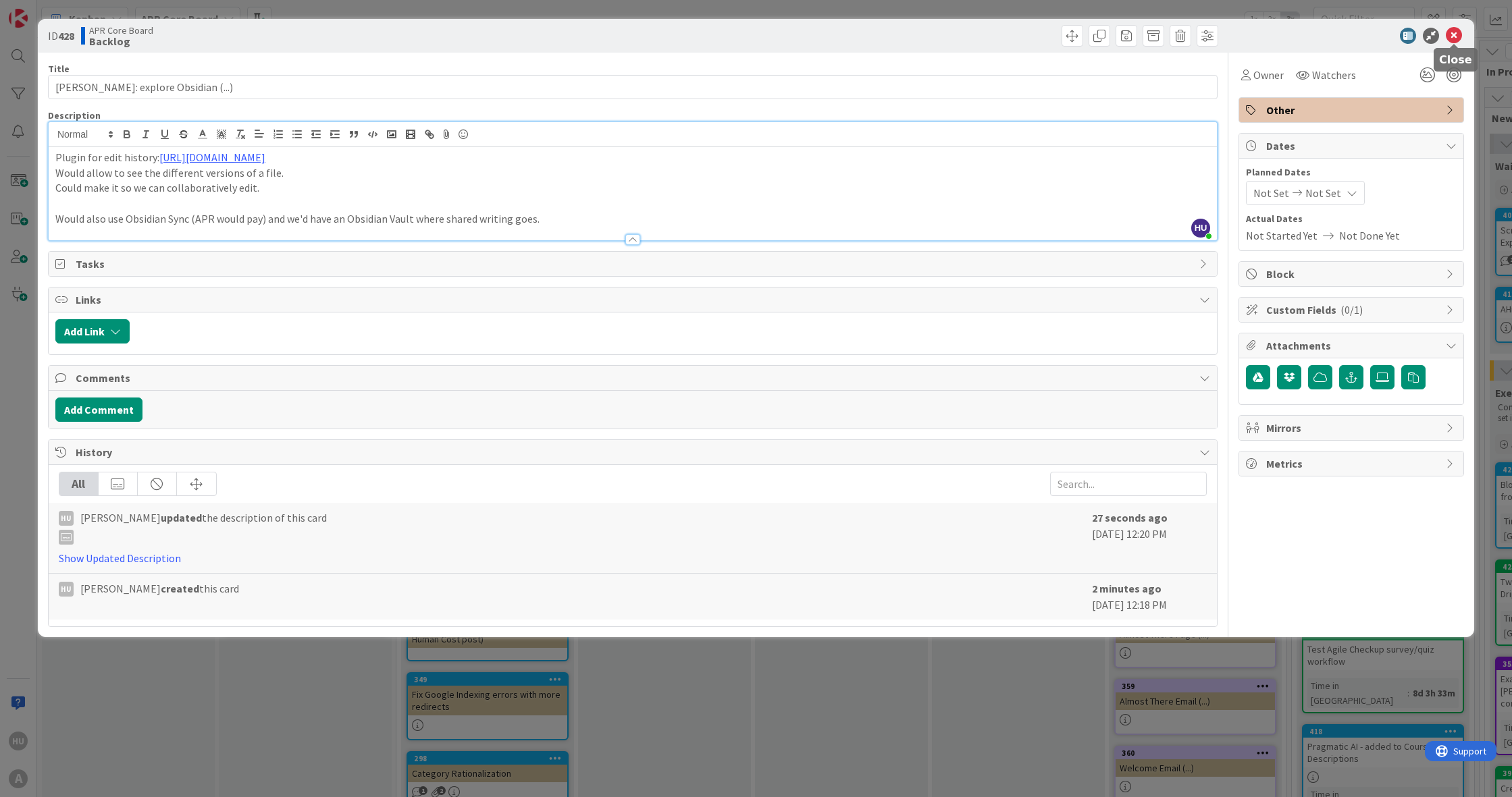
click at [1451, 38] on icon at bounding box center [1454, 36] width 17 height 17
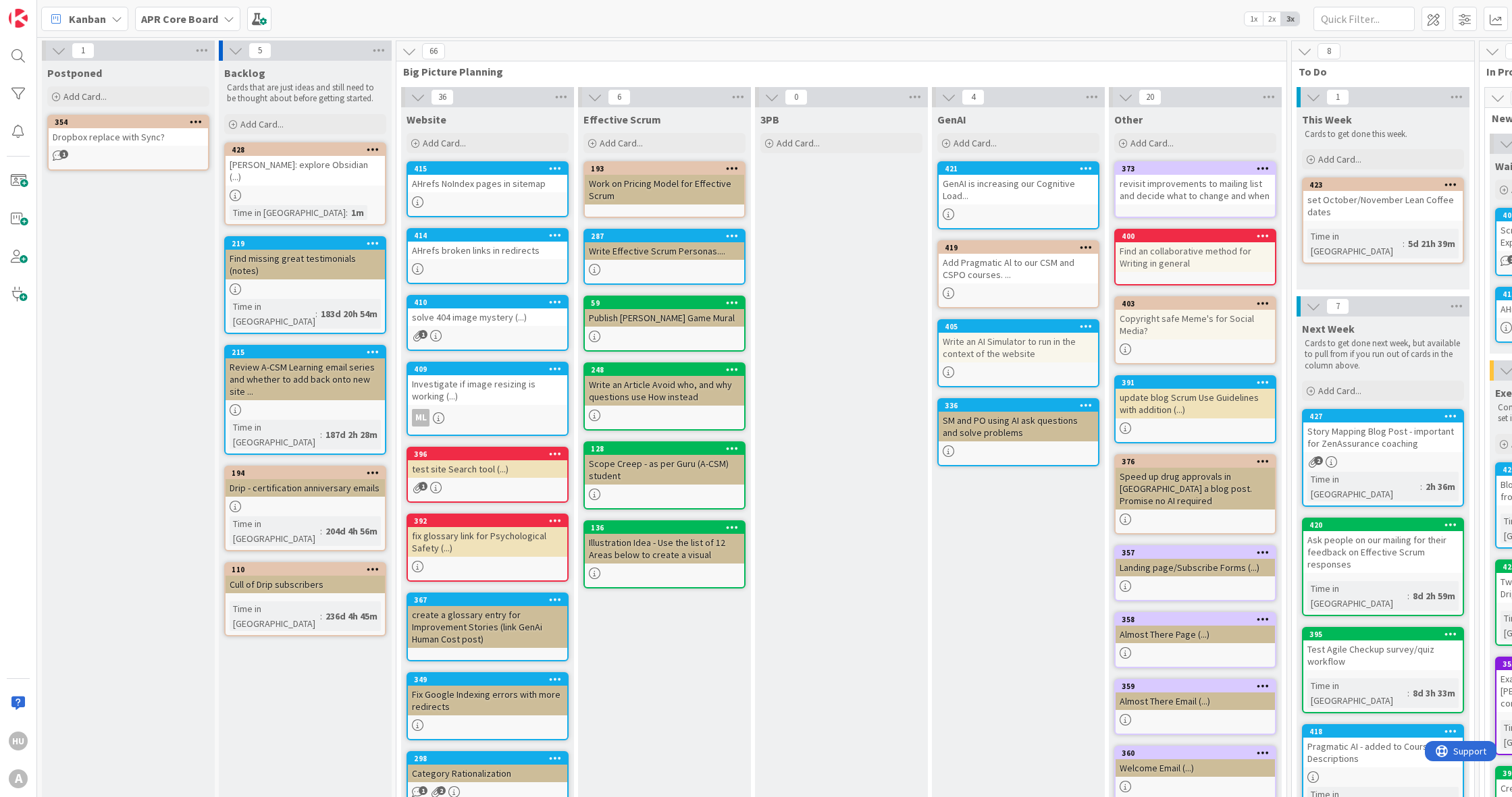
click at [379, 146] on div at bounding box center [372, 150] width 24 height 10
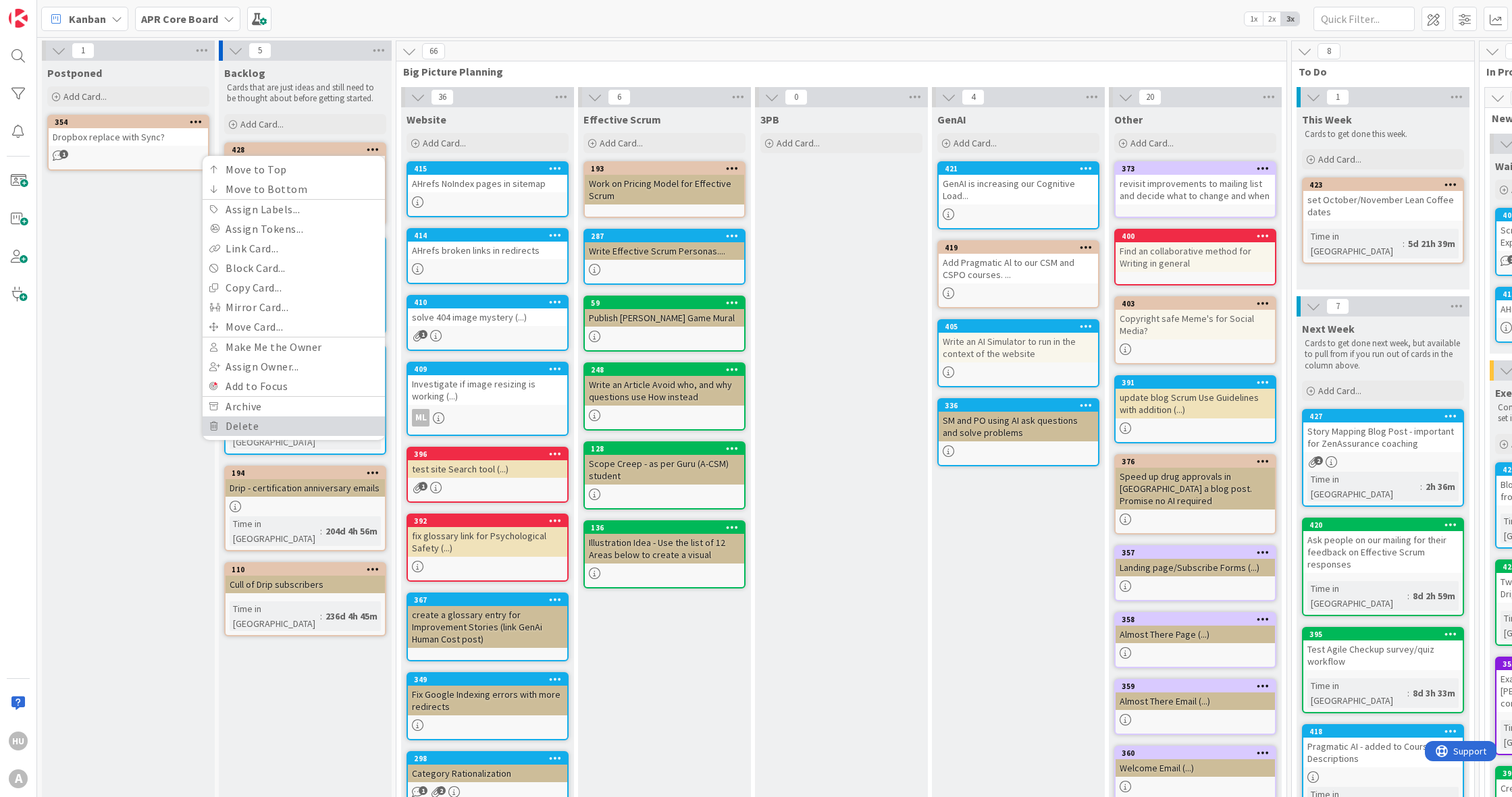
click at [254, 422] on link "Delete" at bounding box center [293, 426] width 182 height 19
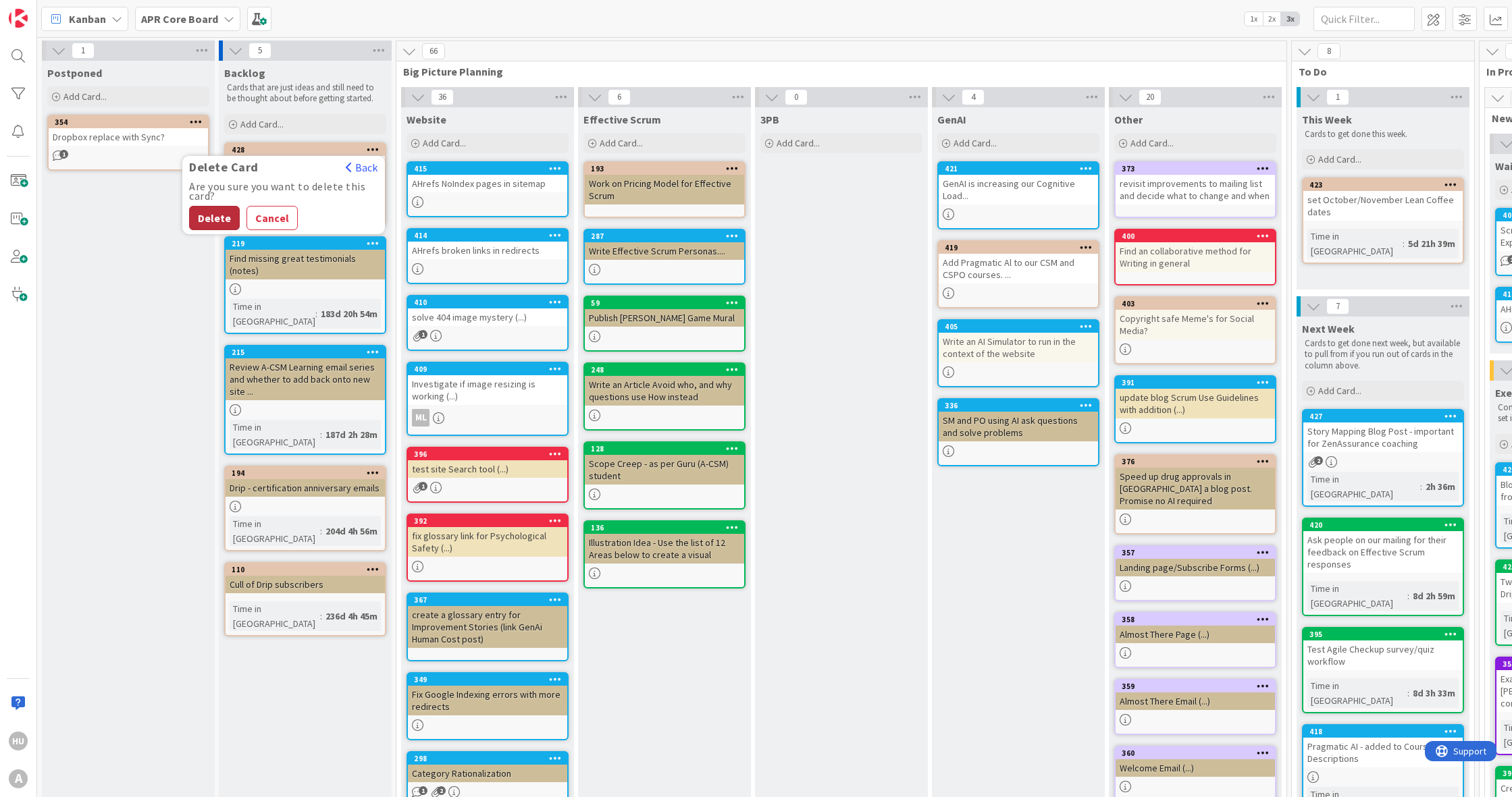
click at [212, 215] on button "Delete" at bounding box center [215, 217] width 51 height 24
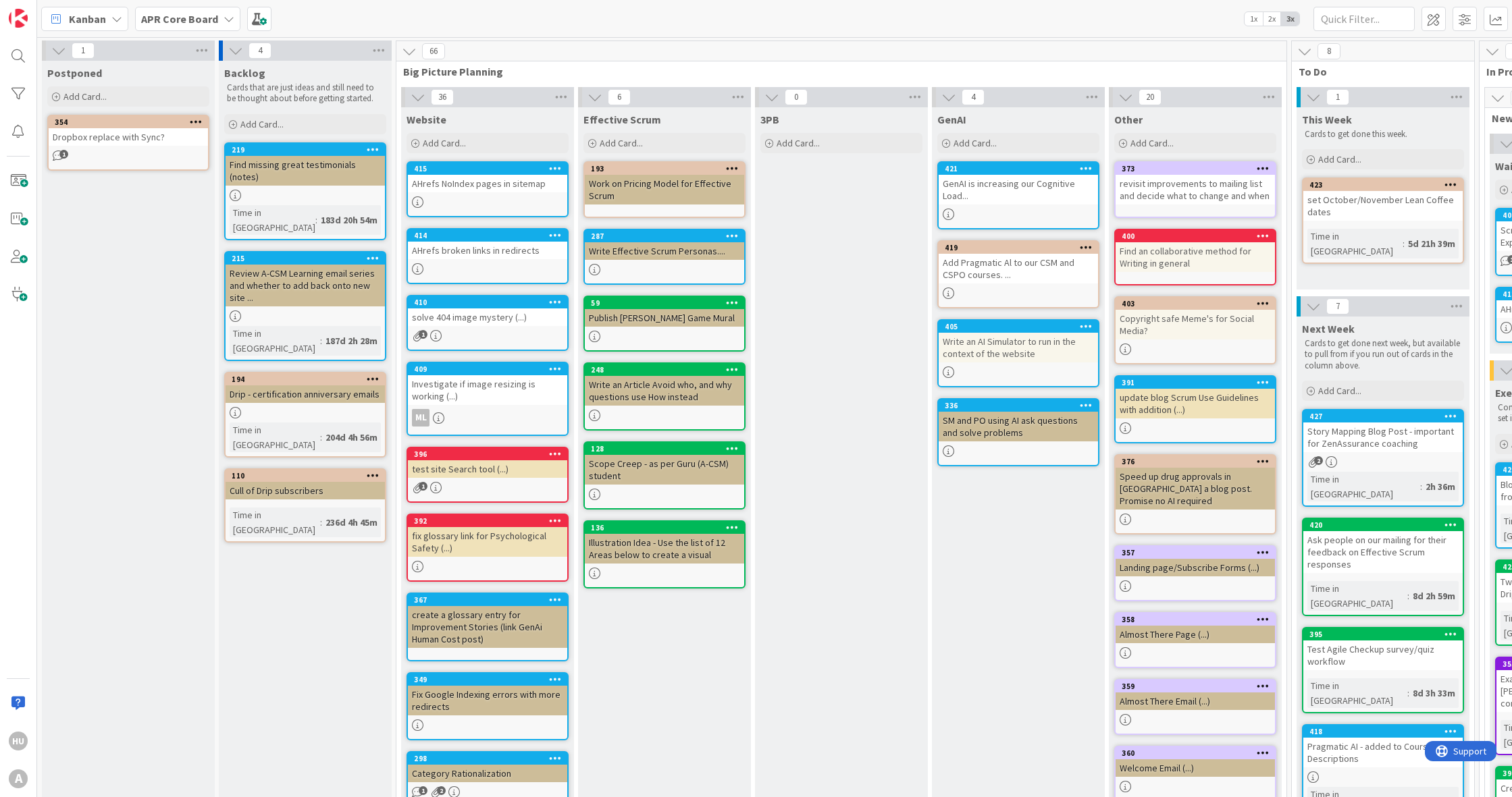
click at [1172, 243] on div "Find an collaborative method for Writing in general" at bounding box center [1195, 257] width 159 height 30
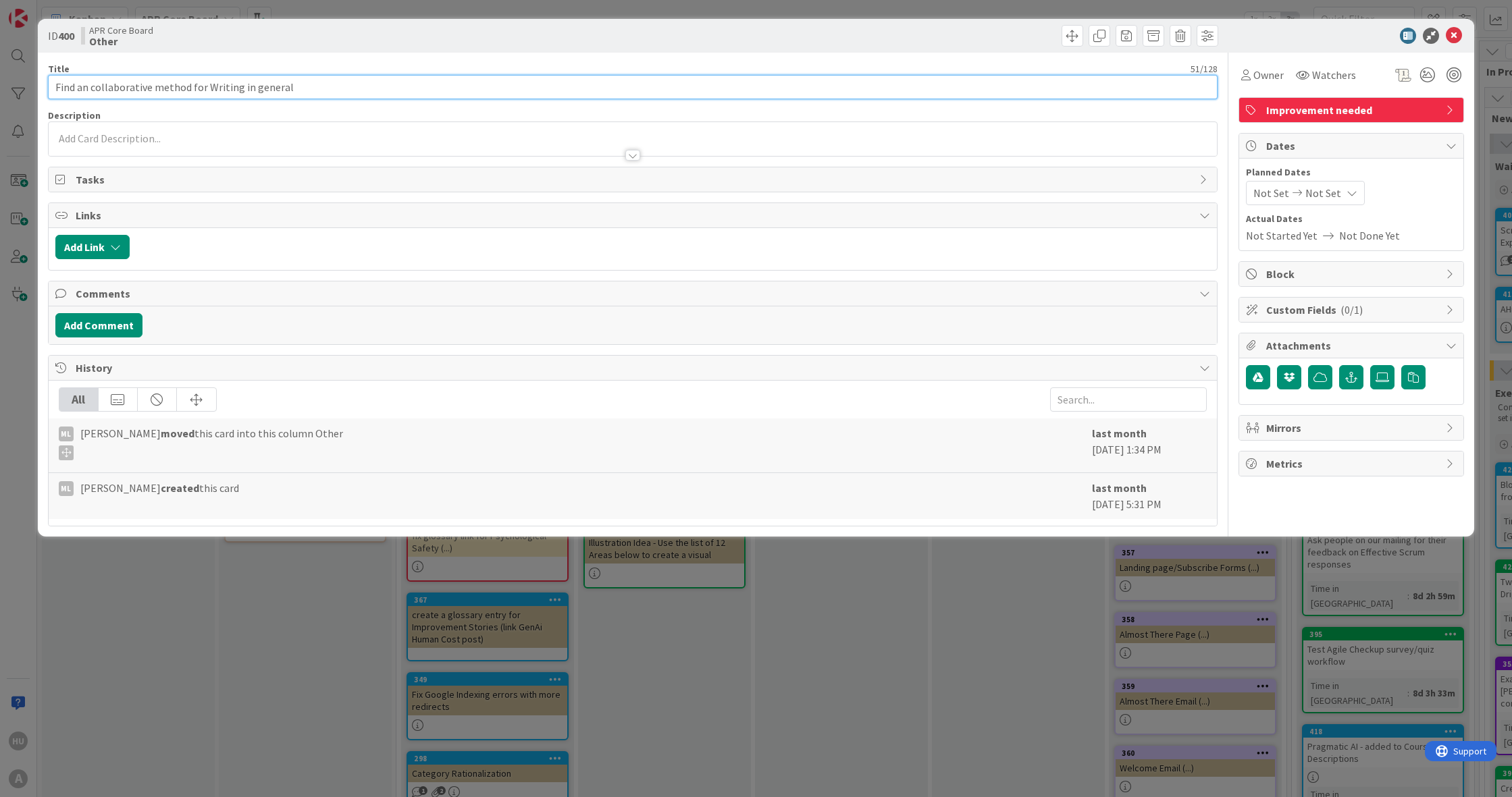
click at [306, 91] on input "Find an collaborative method for Writing in general" at bounding box center [633, 87] width 1169 height 24
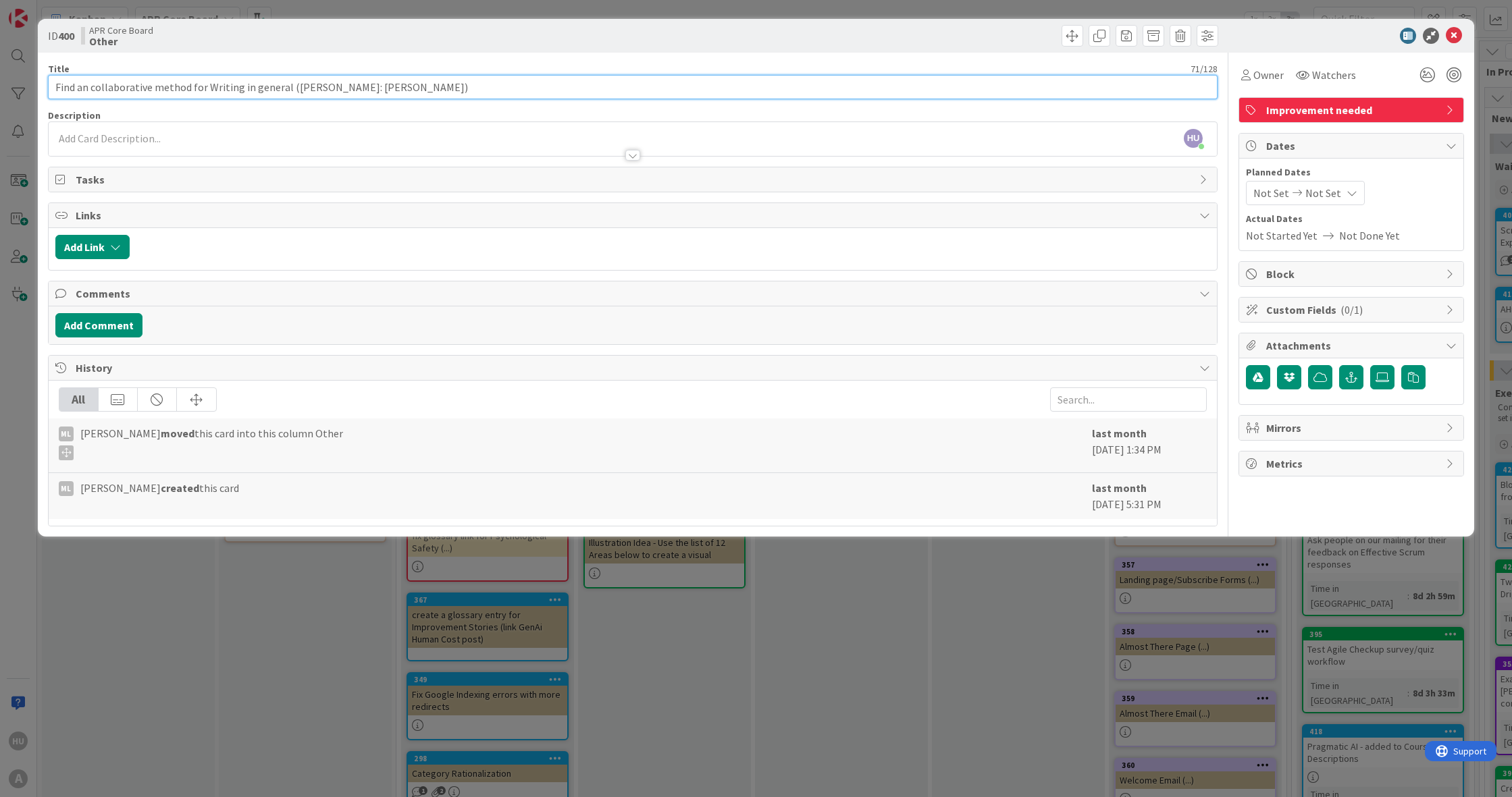
type input "Find an collaborative method for Writing in general ([PERSON_NAME]: [PERSON_NAM…"
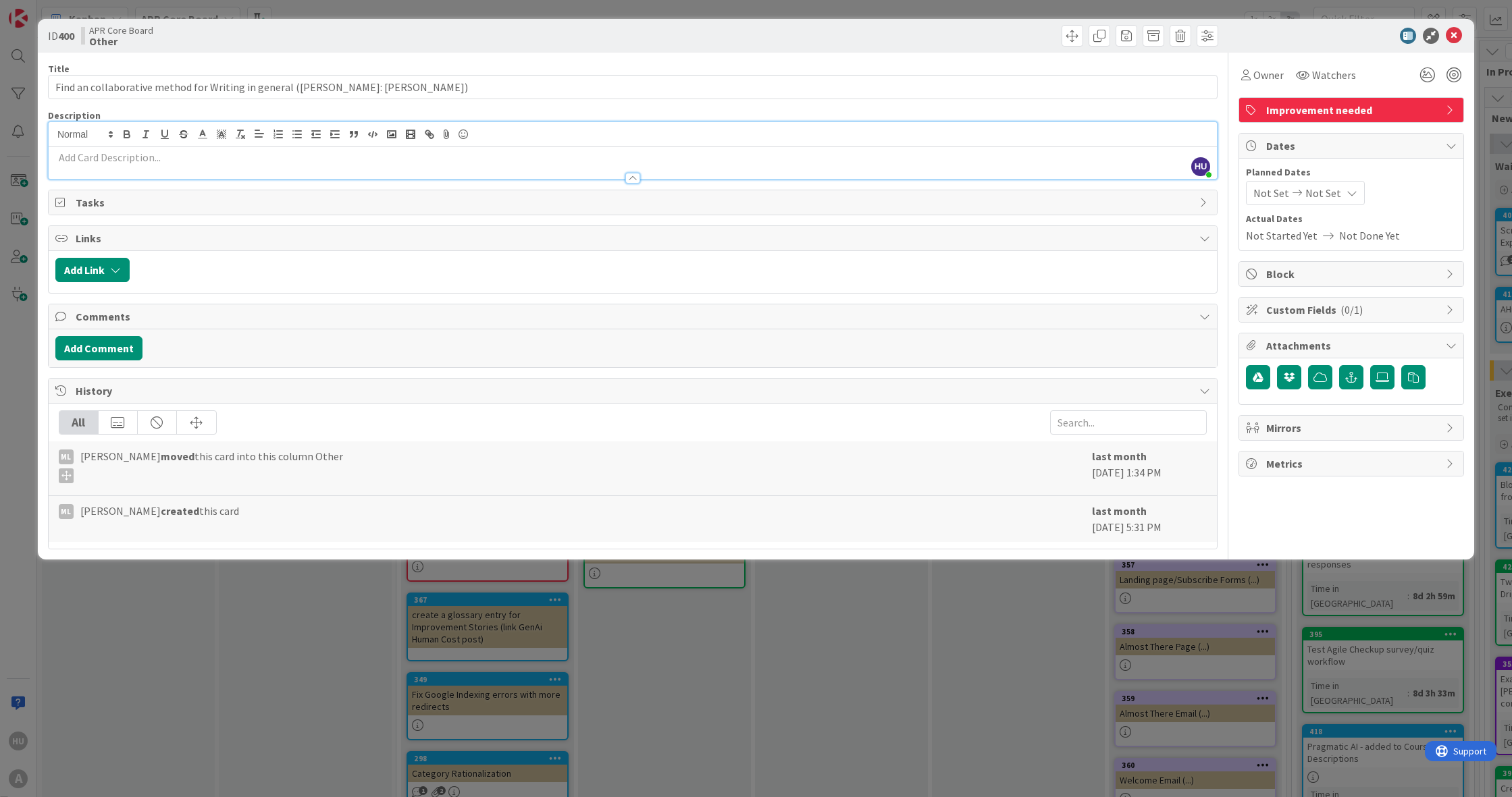
click at [118, 129] on div "HU [PERSON_NAME] just joined" at bounding box center [633, 150] width 1168 height 56
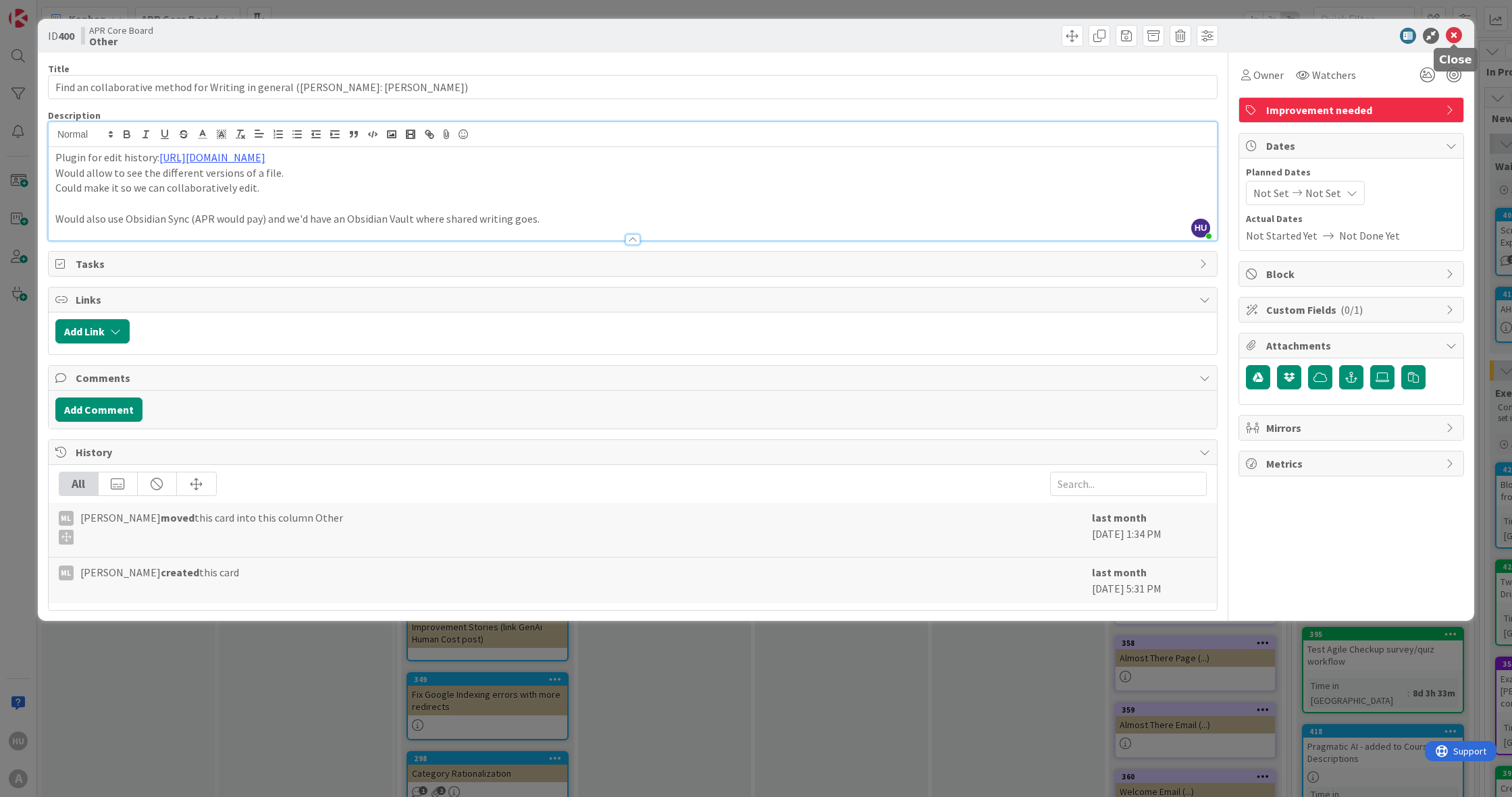
click at [1449, 32] on icon at bounding box center [1454, 36] width 17 height 17
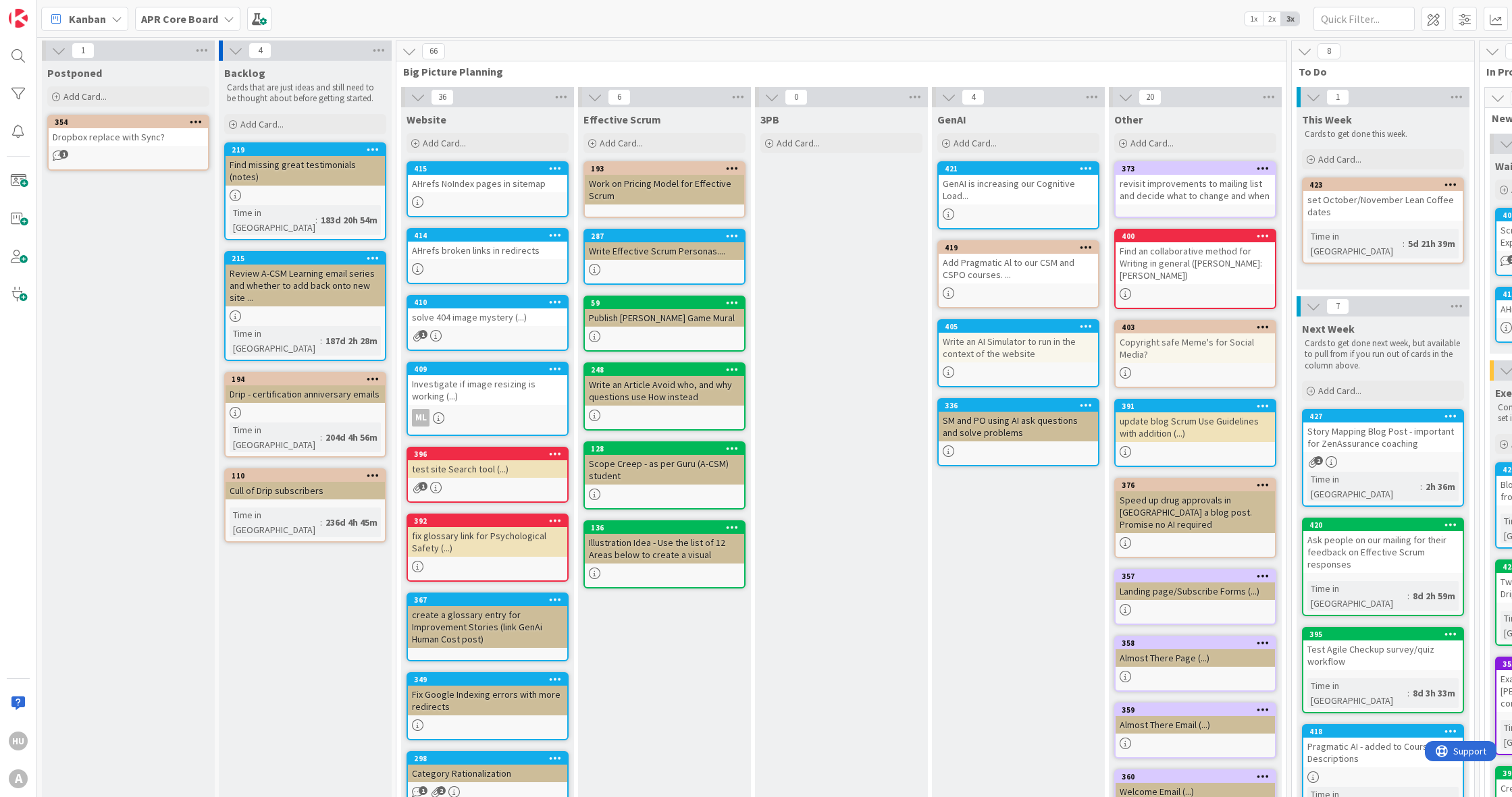
click at [1195, 268] on div "Find an collaborative method for Writing in general ([PERSON_NAME]: [PERSON_NAM…" at bounding box center [1195, 263] width 159 height 42
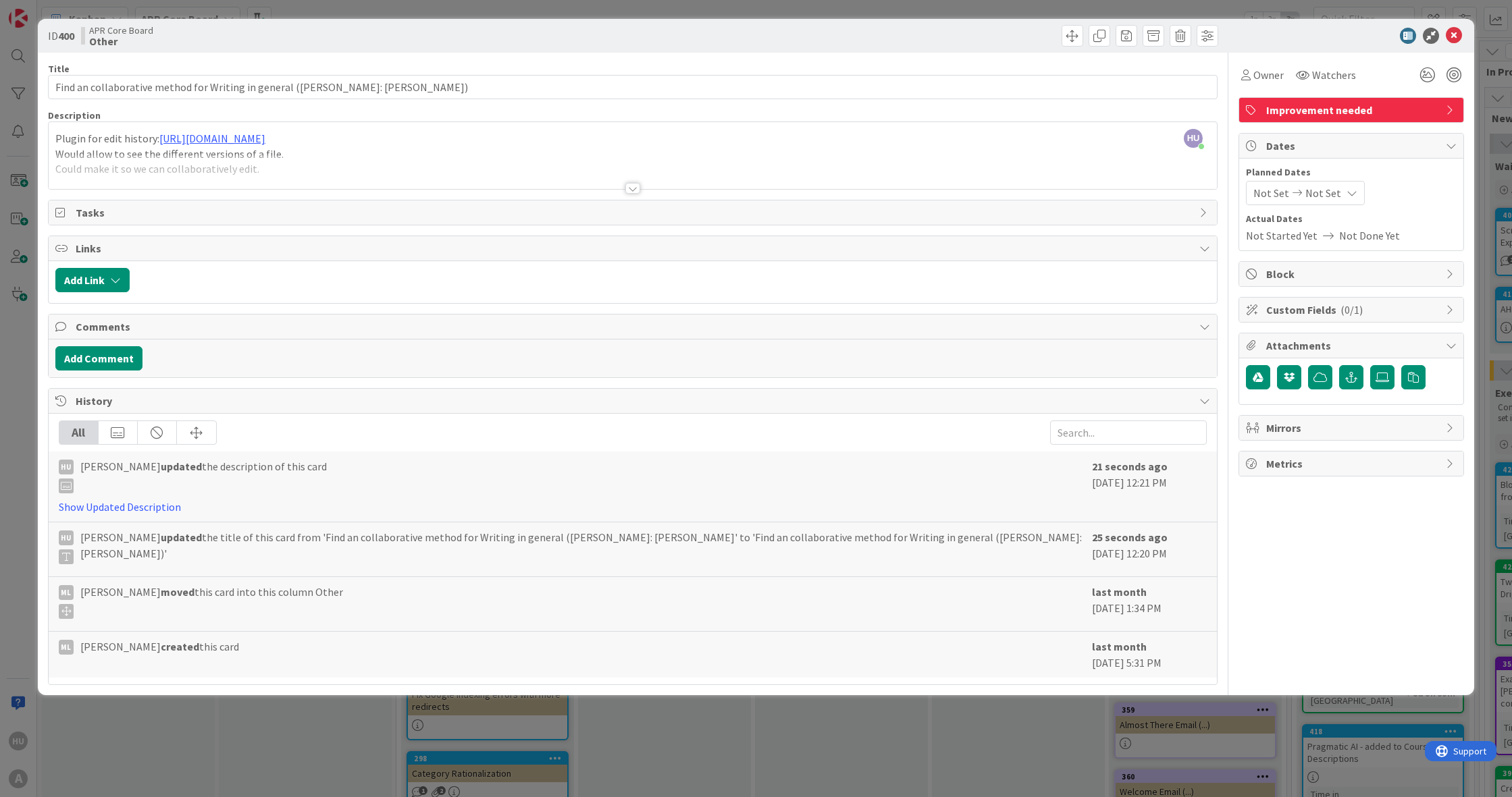
click at [634, 190] on div at bounding box center [633, 189] width 15 height 11
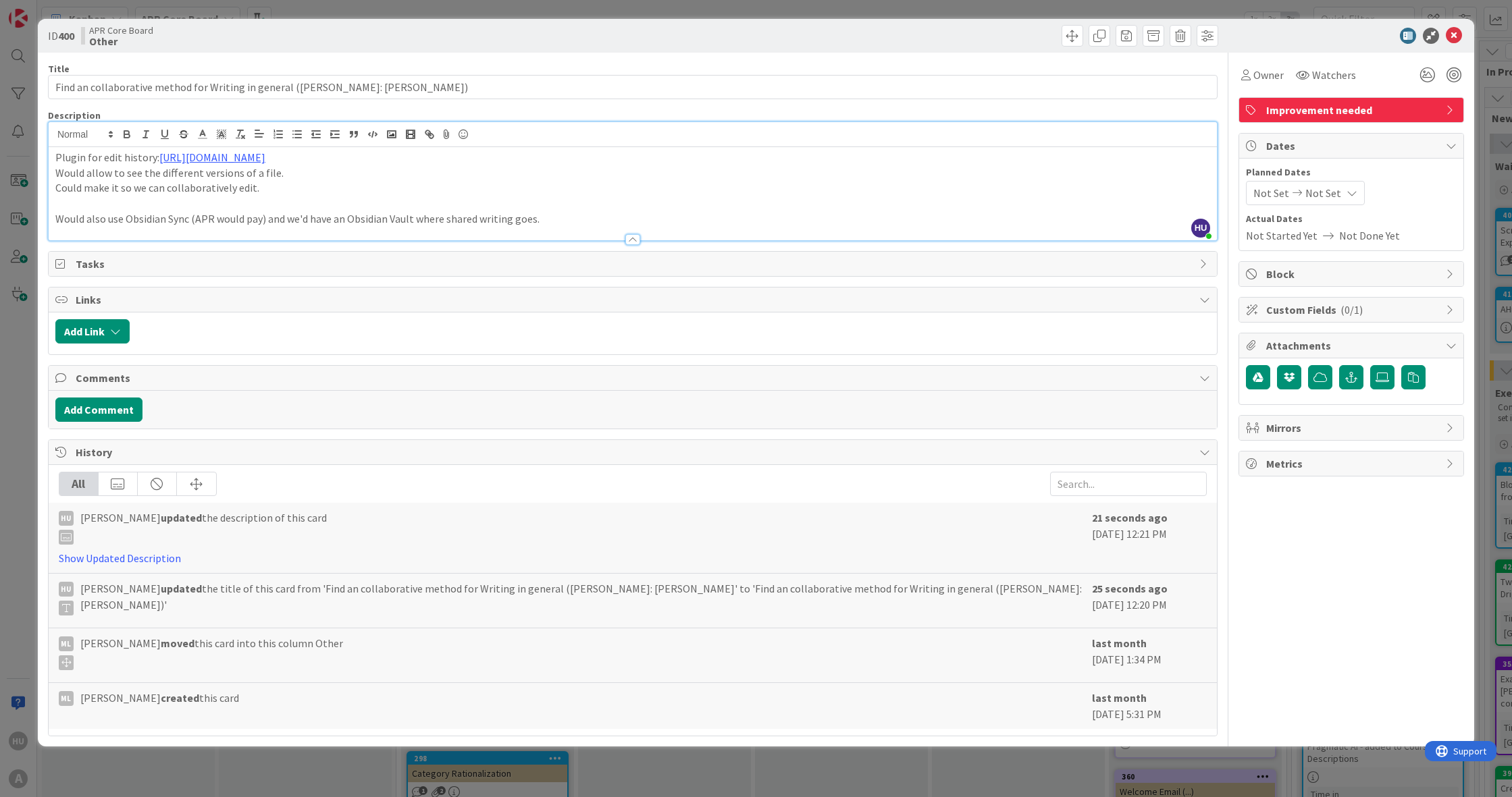
click at [341, 217] on p "Would also use Obsidian Sync (APR would pay) and we'd have an Obsidian Vault wh…" at bounding box center [632, 219] width 1155 height 16
click at [1456, 37] on icon at bounding box center [1454, 36] width 17 height 17
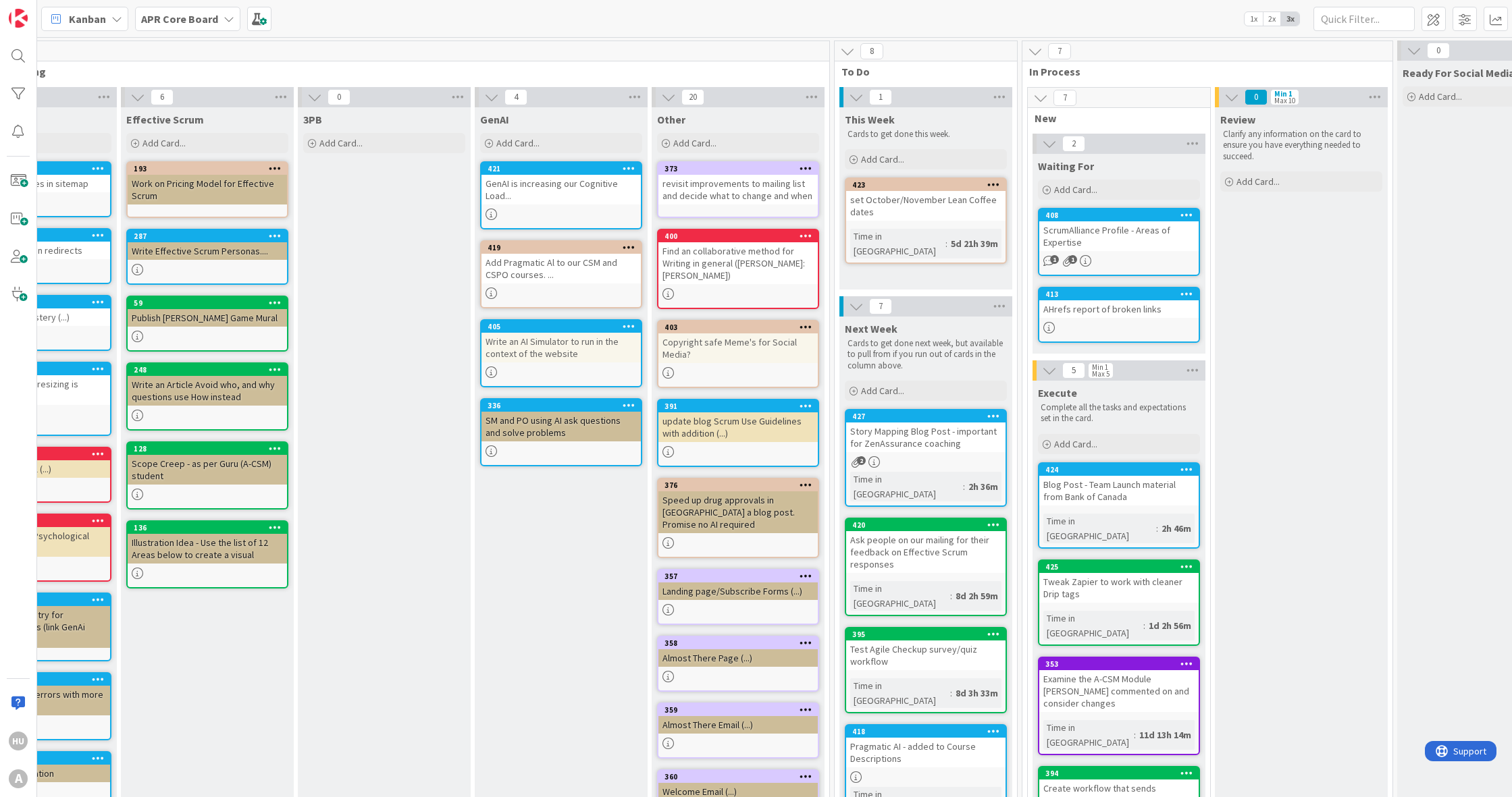
scroll to position [0, 459]
